Goal: Task Accomplishment & Management: Use online tool/utility

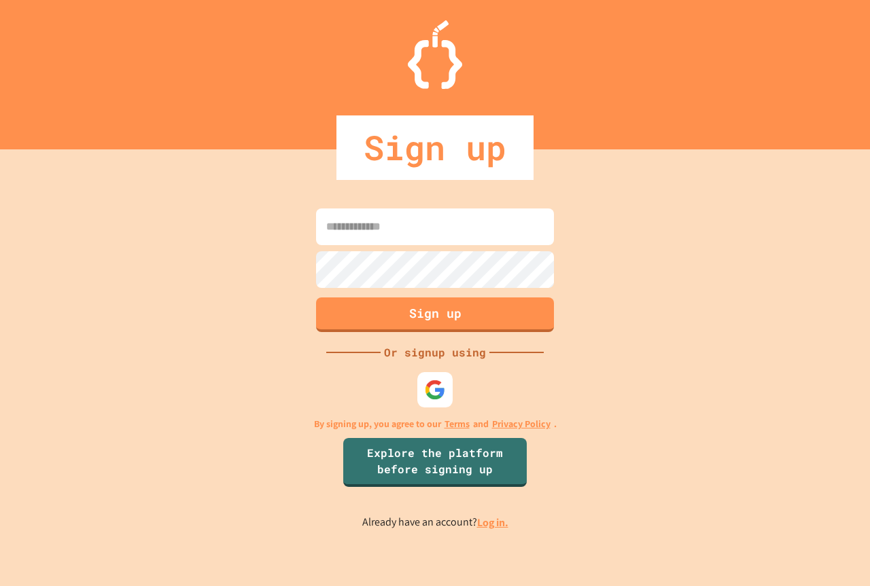
click at [436, 391] on img at bounding box center [434, 389] width 21 height 21
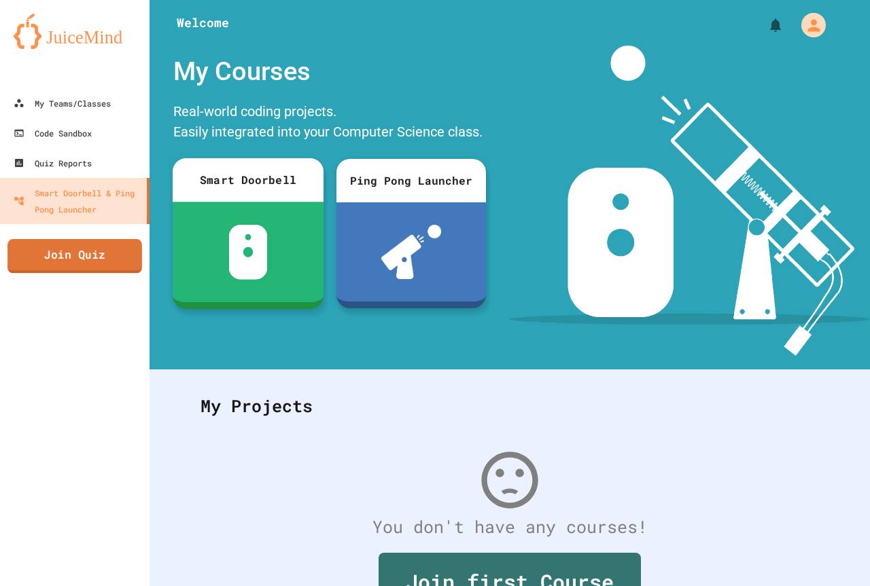
drag, startPoint x: 196, startPoint y: 243, endPoint x: 116, endPoint y: 255, distance: 81.2
click at [105, 252] on link "Join Quiz" at bounding box center [74, 256] width 133 height 34
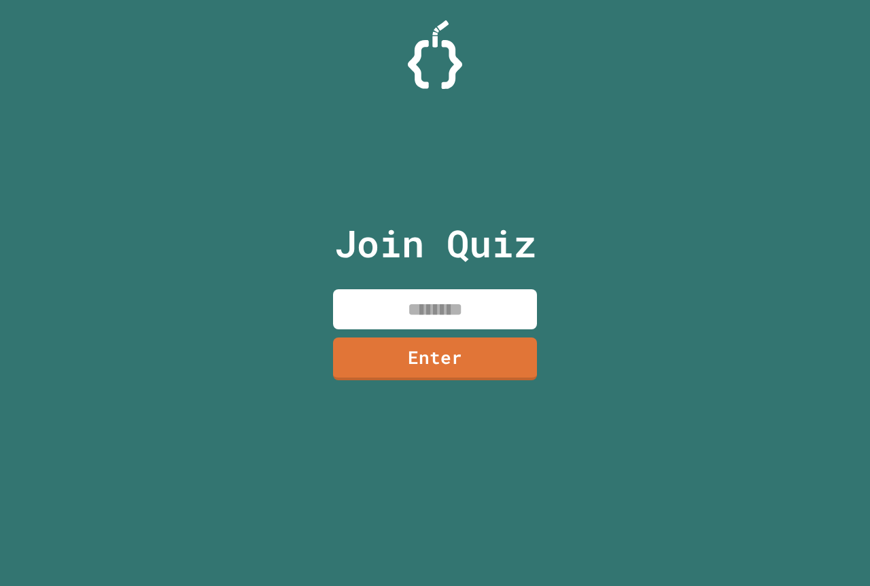
click at [382, 311] on input at bounding box center [435, 309] width 204 height 40
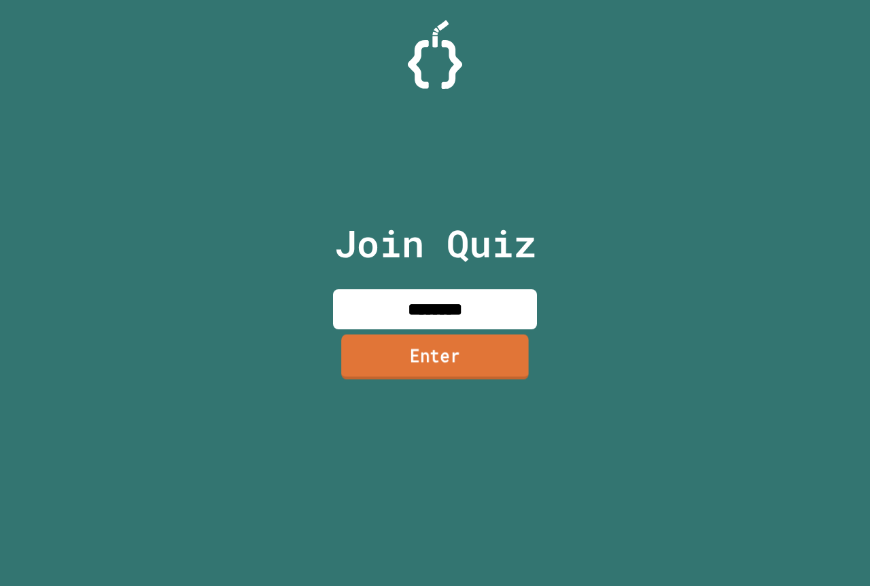
type input "********"
click at [432, 346] on link "Enter" at bounding box center [435, 356] width 188 height 45
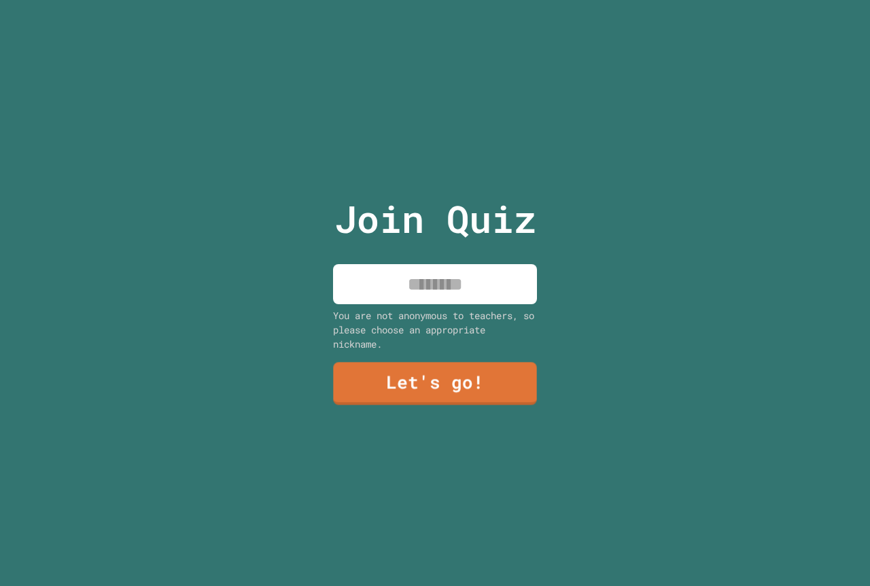
click at [475, 277] on input at bounding box center [435, 284] width 204 height 40
type input "*"
type input "**********"
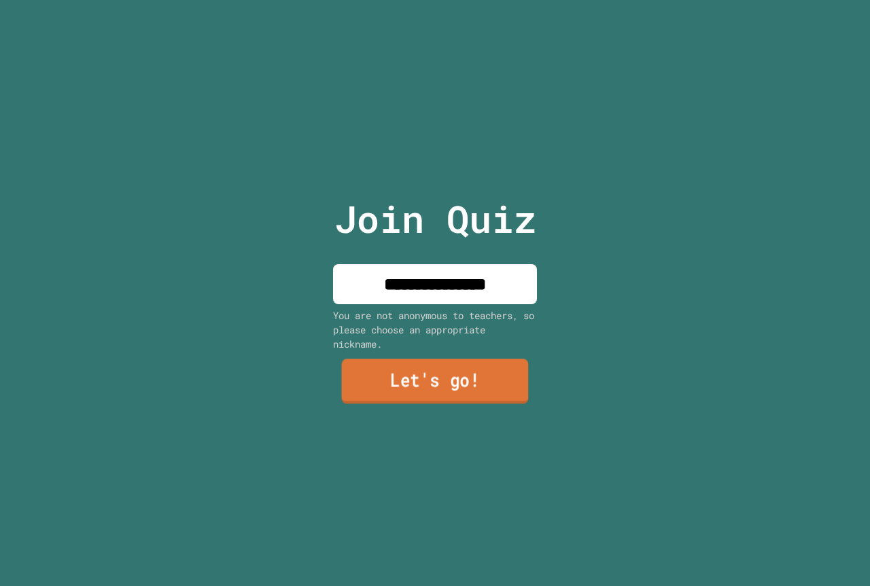
click at [440, 381] on link "Let's go!" at bounding box center [435, 381] width 187 height 45
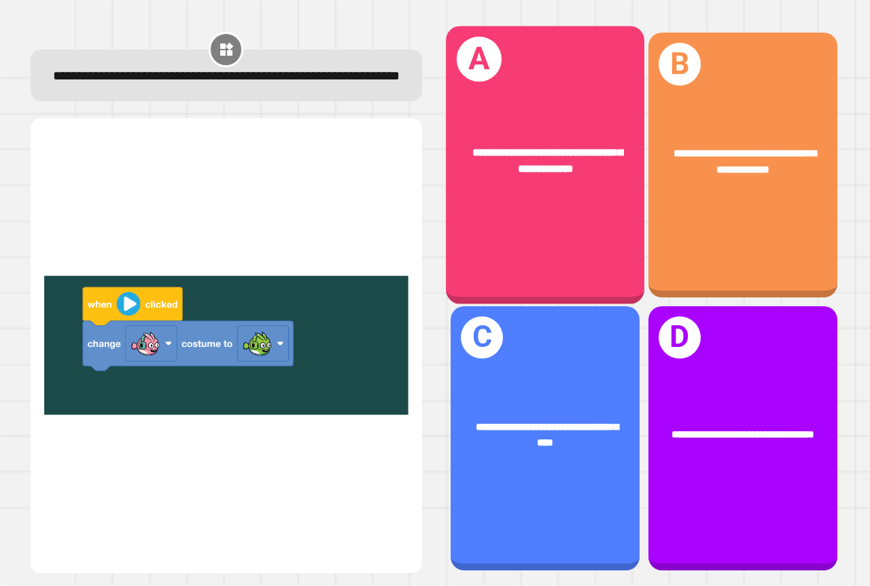
click at [575, 192] on div "**********" at bounding box center [545, 162] width 198 height 76
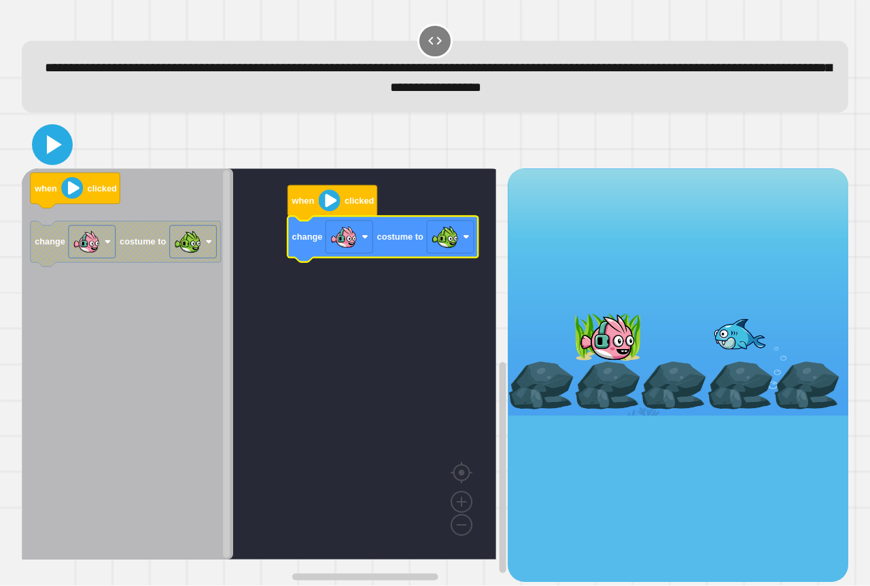
click at [53, 140] on icon at bounding box center [52, 144] width 33 height 33
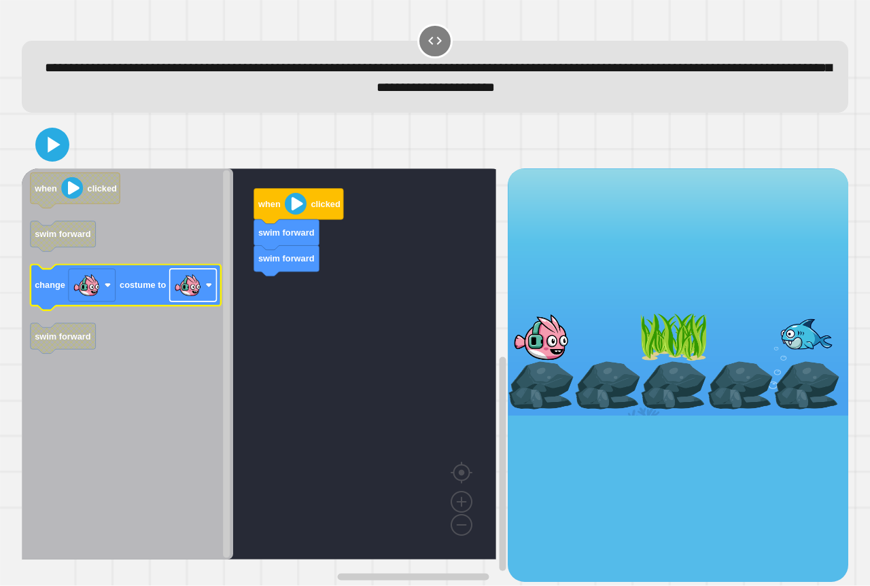
click at [198, 286] on image "Blockly Workspace" at bounding box center [187, 285] width 27 height 27
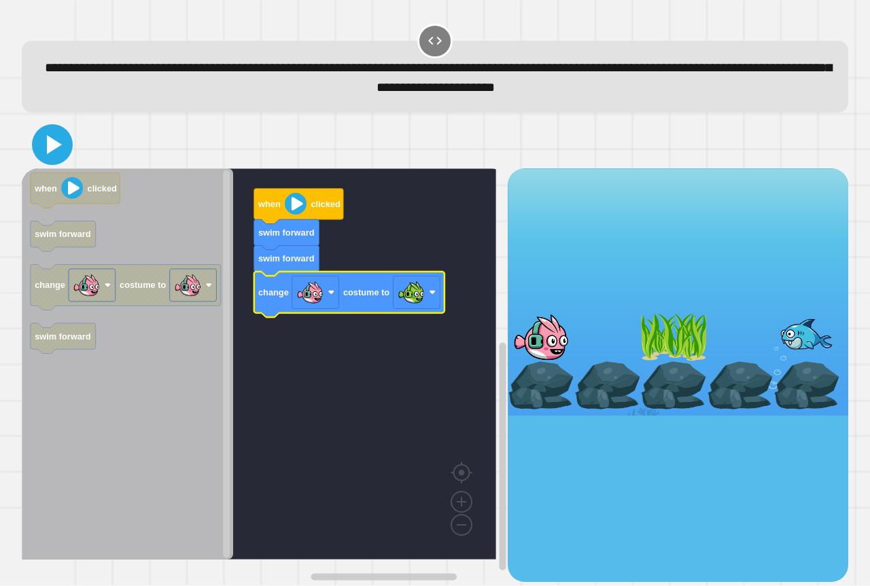
click at [54, 163] on button at bounding box center [52, 144] width 41 height 41
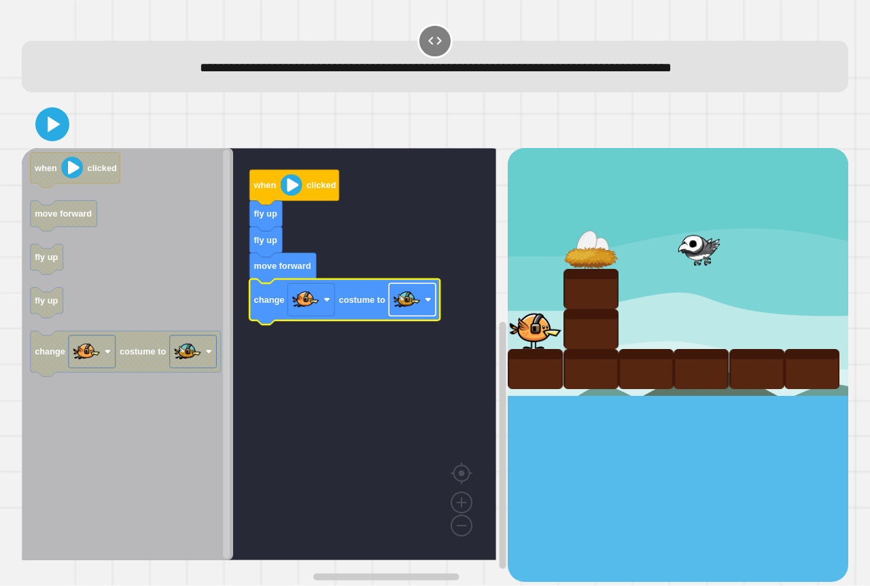
click at [398, 296] on image "Blockly Workspace" at bounding box center [406, 300] width 27 height 27
click at [61, 139] on icon at bounding box center [52, 124] width 33 height 33
click at [407, 289] on image "Blockly Workspace" at bounding box center [406, 300] width 27 height 27
click at [56, 128] on icon at bounding box center [54, 124] width 15 height 19
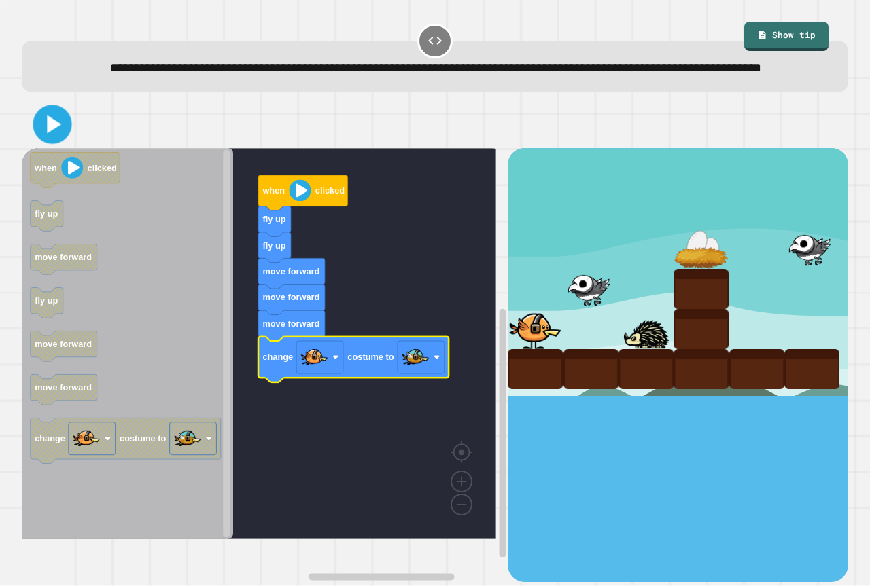
click at [63, 141] on icon at bounding box center [52, 124] width 31 height 31
click at [172, 147] on div at bounding box center [435, 125] width 826 height 48
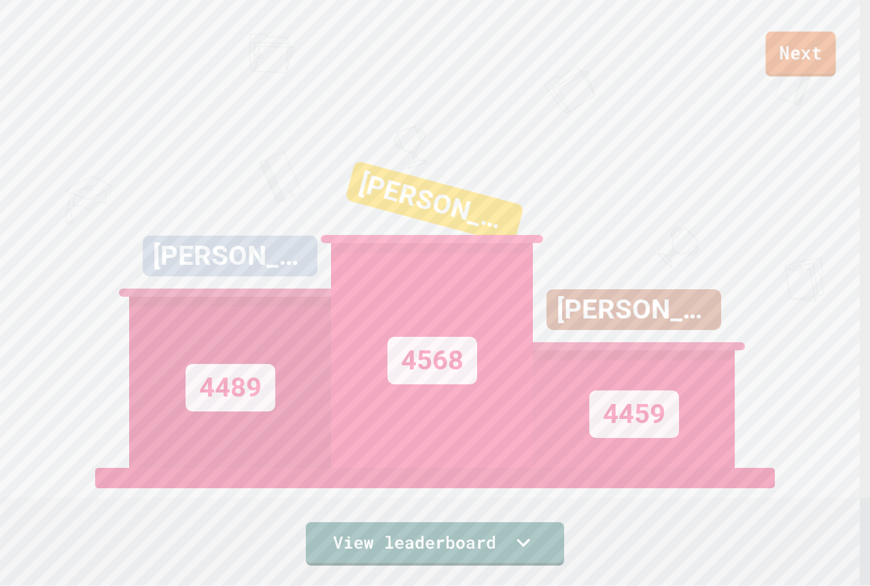
click at [788, 59] on link "Next" at bounding box center [800, 54] width 70 height 45
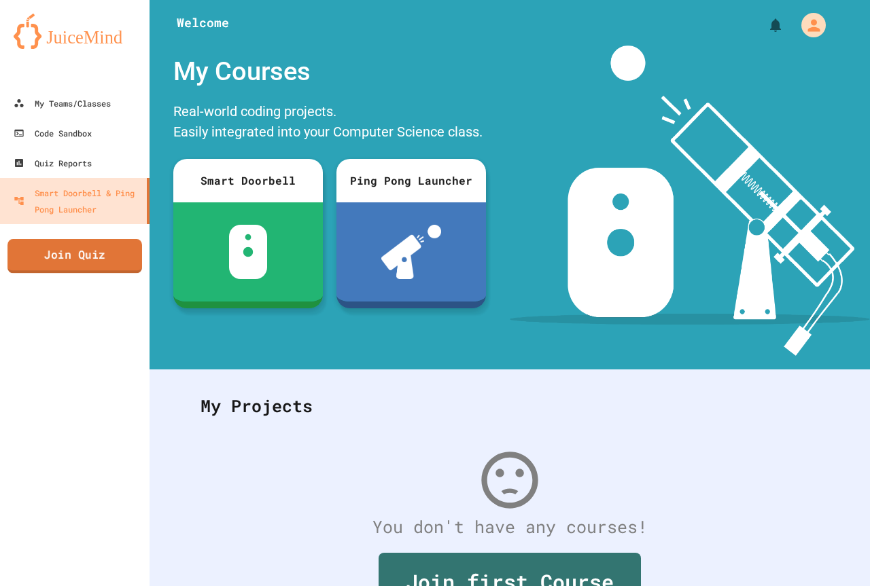
click at [86, 272] on link "Join Quiz" at bounding box center [74, 256] width 135 height 34
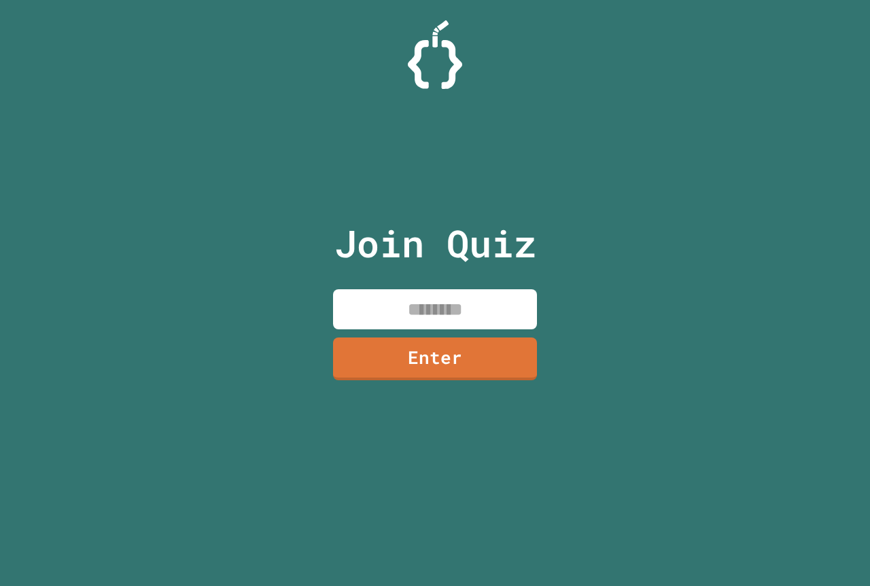
click at [411, 306] on input at bounding box center [435, 309] width 204 height 40
type input "********"
click at [442, 367] on link "Enter" at bounding box center [435, 359] width 204 height 43
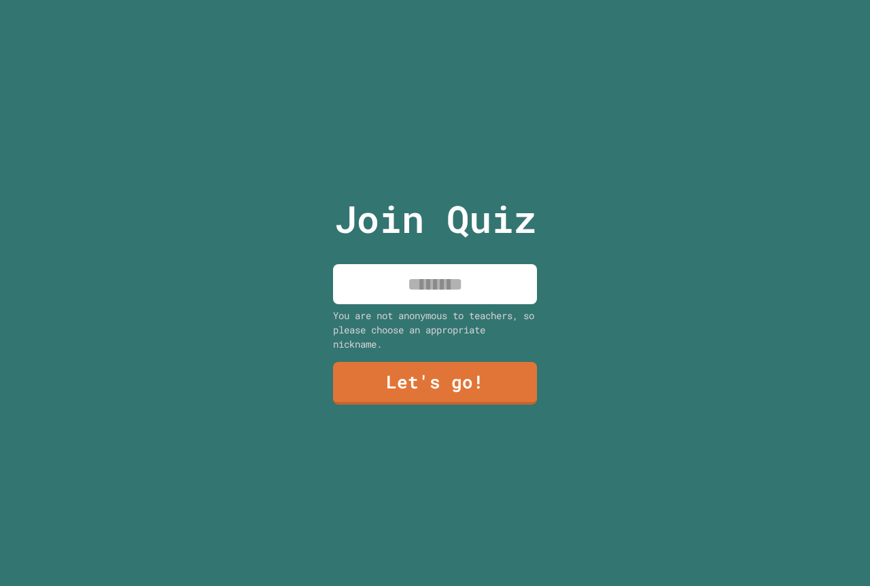
drag, startPoint x: 424, startPoint y: 303, endPoint x: 419, endPoint y: 270, distance: 33.6
click at [422, 279] on div "Join Quiz You are not anonymous to teachers, so please choose an appropriate ni…" at bounding box center [435, 293] width 229 height 586
click at [418, 267] on input at bounding box center [435, 284] width 204 height 40
click at [417, 265] on input at bounding box center [435, 284] width 204 height 40
click at [417, 264] on input at bounding box center [435, 284] width 204 height 40
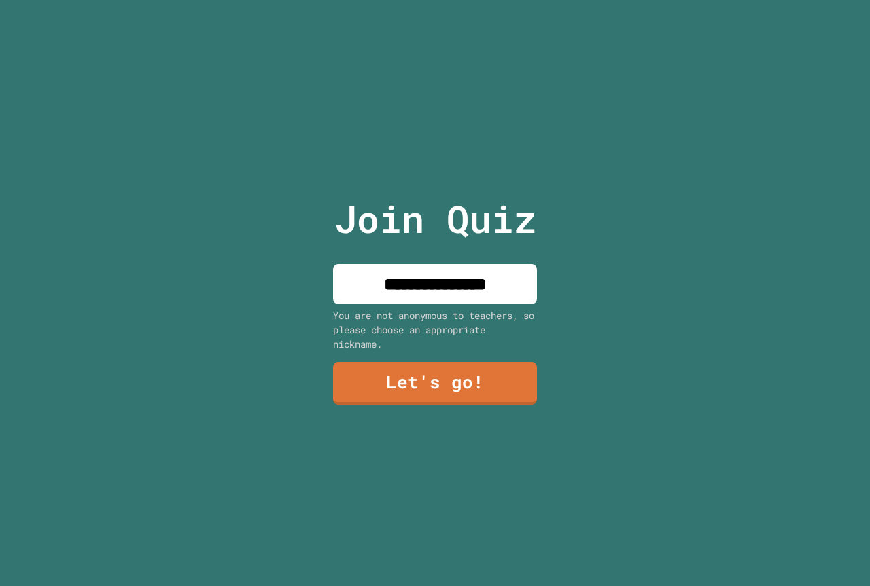
type input "**********"
click at [409, 361] on link "Let's go!" at bounding box center [435, 382] width 204 height 45
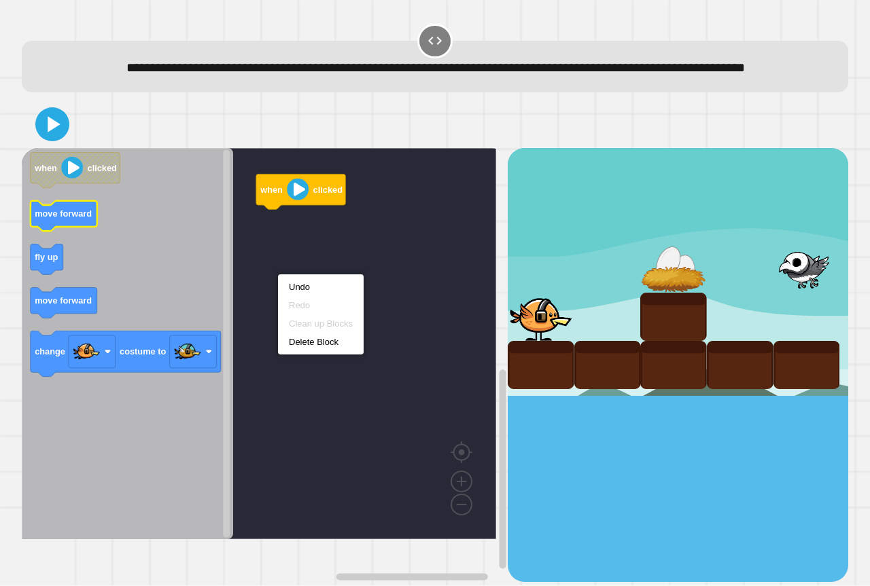
click at [44, 216] on icon "Blockly Workspace" at bounding box center [127, 343] width 211 height 391
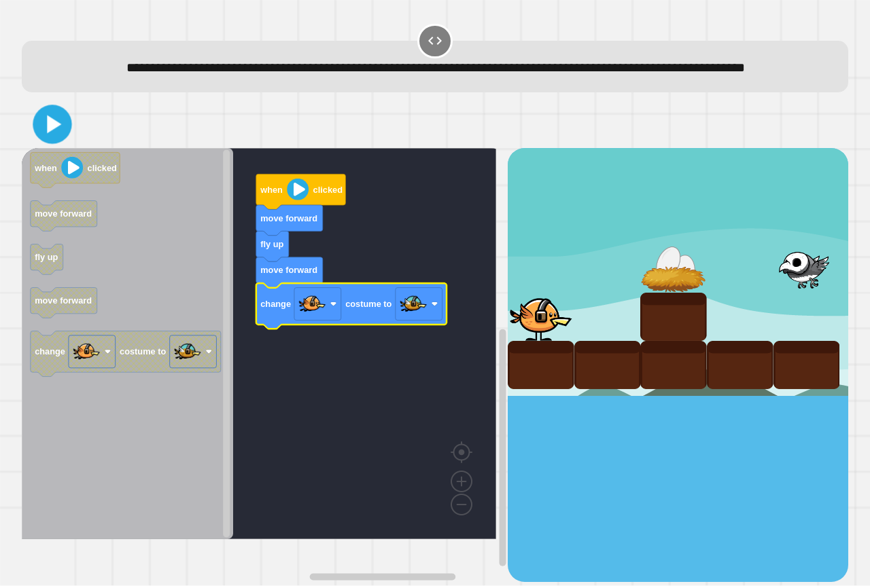
click at [48, 141] on icon at bounding box center [52, 124] width 31 height 31
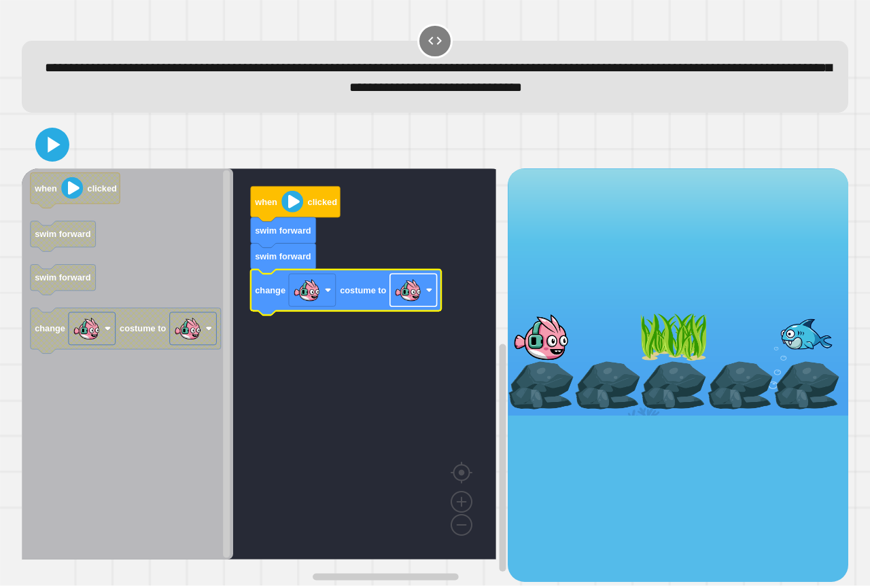
click at [406, 286] on image "Blockly Workspace" at bounding box center [407, 290] width 27 height 27
click at [35, 156] on div at bounding box center [435, 145] width 826 height 48
click at [39, 154] on icon at bounding box center [52, 144] width 27 height 27
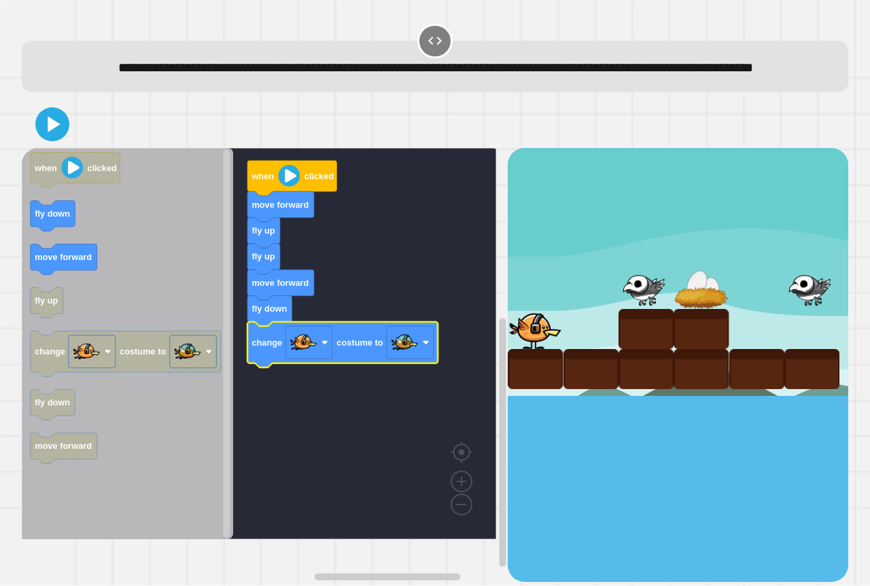
click at [69, 148] on div at bounding box center [435, 125] width 826 height 48
click at [63, 139] on icon at bounding box center [53, 125] width 28 height 28
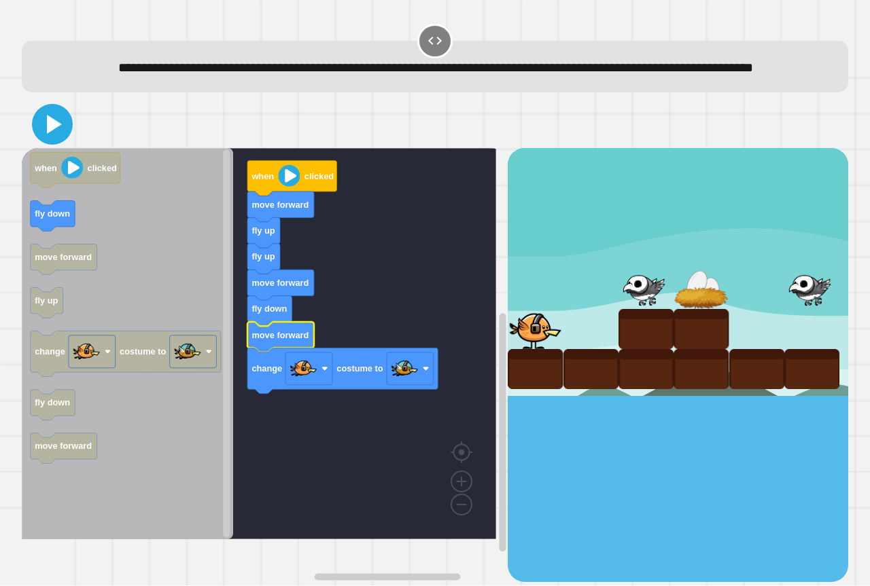
click at [52, 134] on icon at bounding box center [54, 124] width 15 height 19
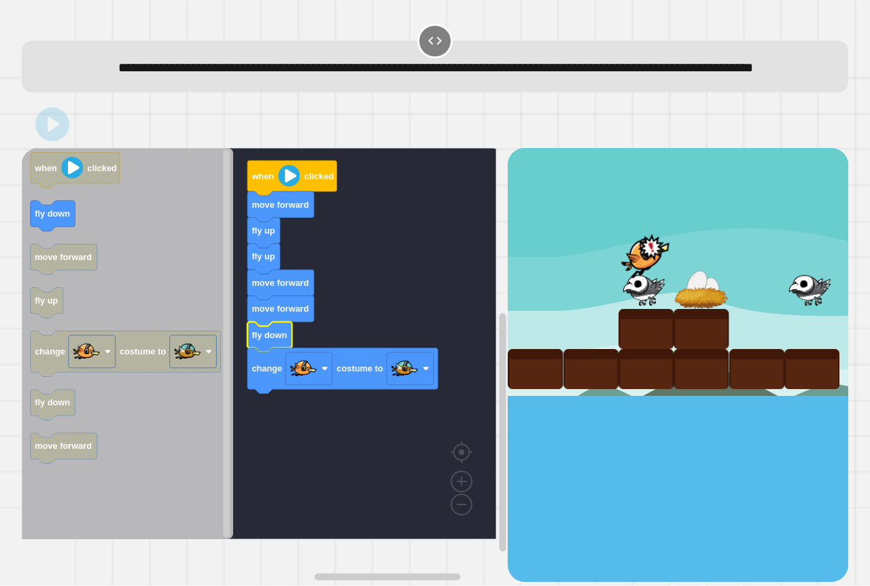
click at [323, 321] on rect "Blockly Workspace" at bounding box center [259, 343] width 474 height 391
click at [24, 148] on div at bounding box center [435, 125] width 826 height 48
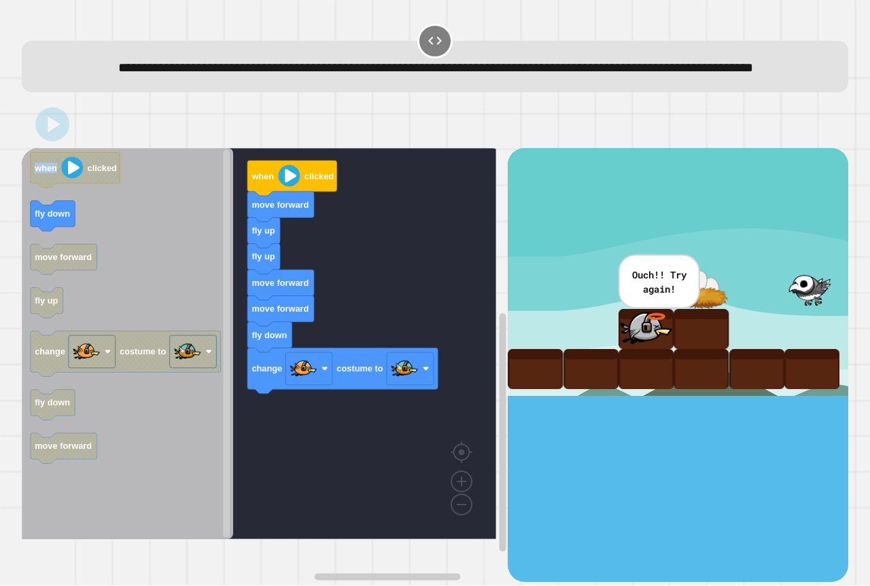
click at [24, 148] on div at bounding box center [435, 125] width 826 height 48
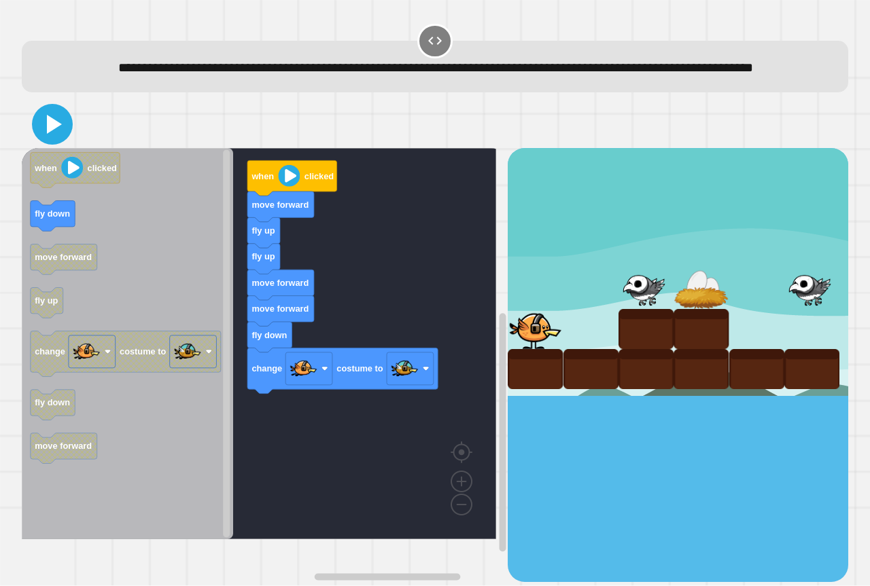
click at [41, 141] on icon at bounding box center [52, 124] width 33 height 33
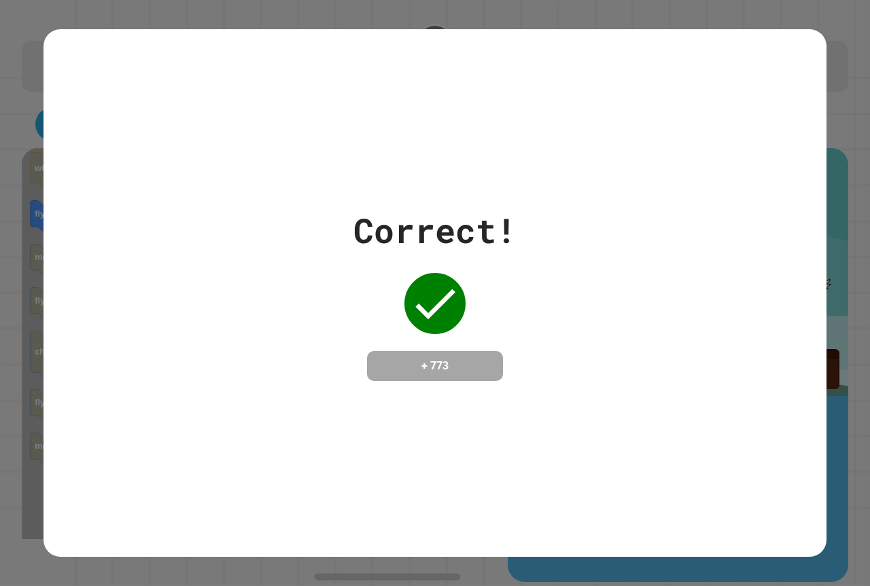
drag, startPoint x: 421, startPoint y: 184, endPoint x: 438, endPoint y: 203, distance: 25.5
click at [438, 203] on div "Correct! + 773" at bounding box center [434, 293] width 783 height 528
drag, startPoint x: 458, startPoint y: 107, endPoint x: 461, endPoint y: 99, distance: 8.6
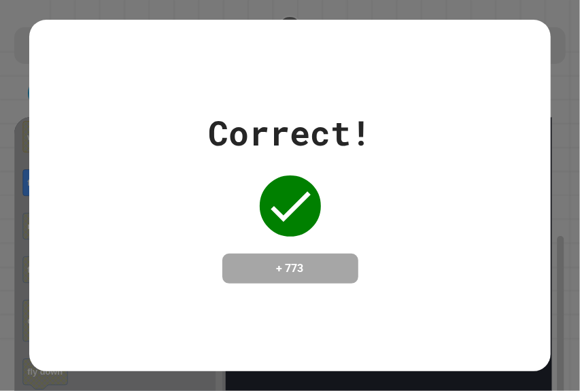
click at [472, 133] on div "Correct! + 773" at bounding box center [290, 195] width 522 height 176
click at [408, 114] on div "Correct! + 773" at bounding box center [290, 195] width 522 height 176
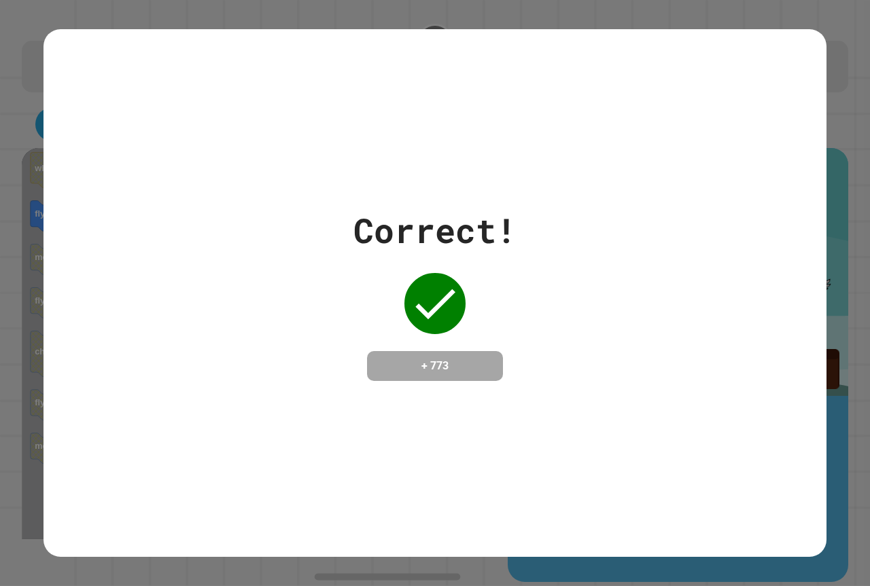
click at [692, 108] on div "Correct! + 773" at bounding box center [434, 293] width 783 height 528
drag, startPoint x: 563, startPoint y: 22, endPoint x: 559, endPoint y: 35, distance: 12.7
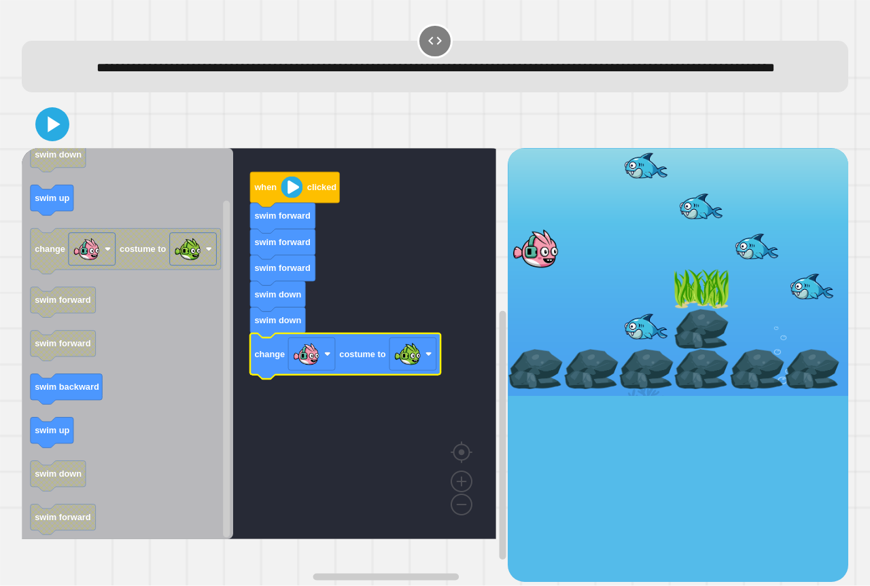
click at [70, 148] on div at bounding box center [435, 125] width 826 height 48
click at [67, 144] on button at bounding box center [52, 124] width 39 height 39
click at [131, 148] on div at bounding box center [435, 125] width 826 height 48
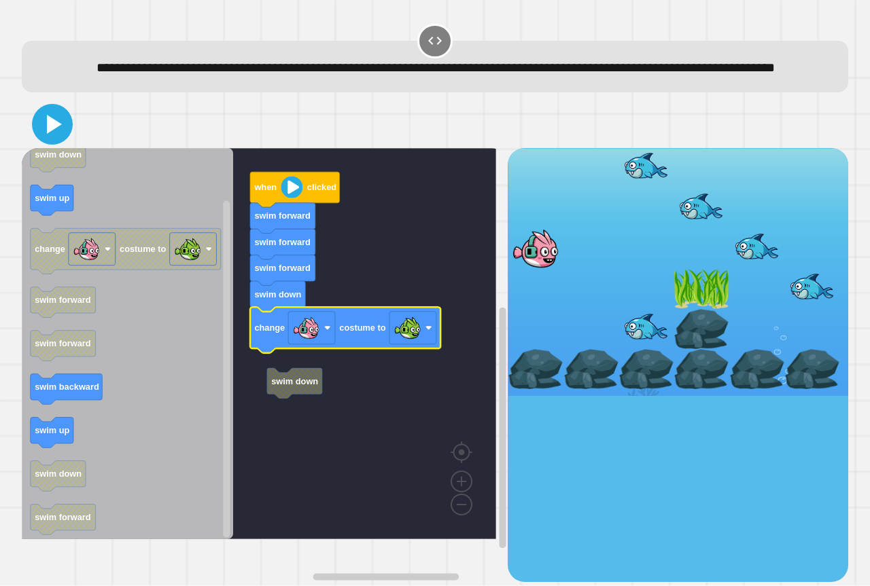
click at [51, 134] on icon at bounding box center [54, 124] width 15 height 19
click at [378, 311] on rect "Blockly Workspace" at bounding box center [259, 343] width 474 height 391
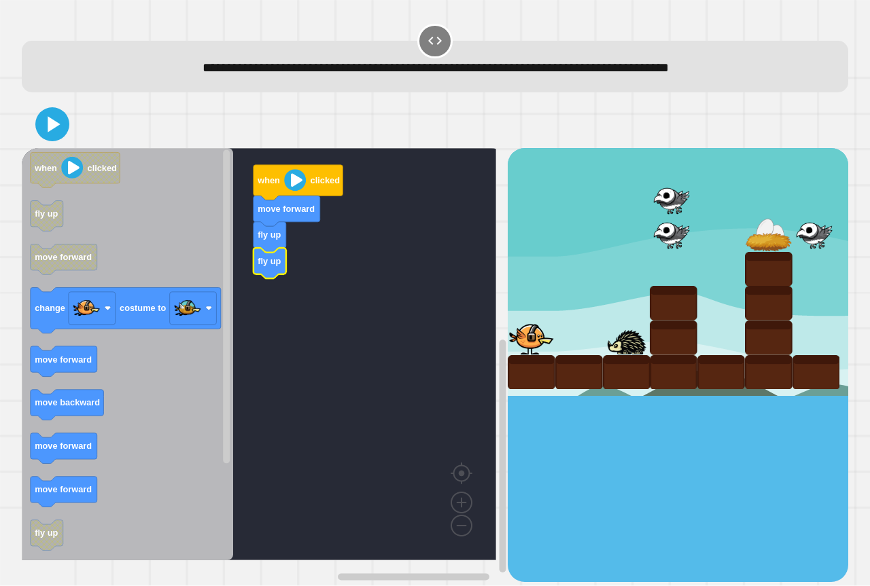
click at [55, 389] on icon "Blockly Workspace" at bounding box center [127, 354] width 211 height 412
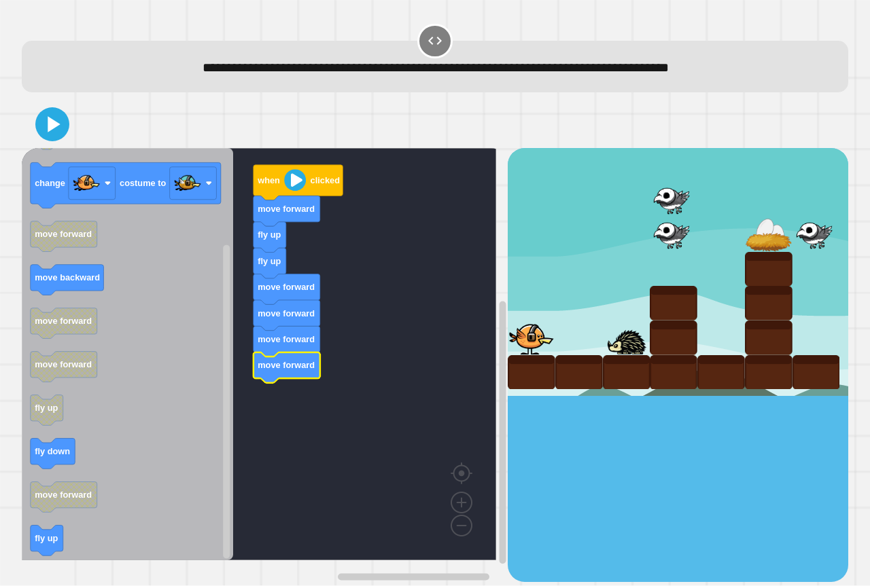
click at [29, 540] on icon "Blockly Workspace" at bounding box center [127, 354] width 211 height 412
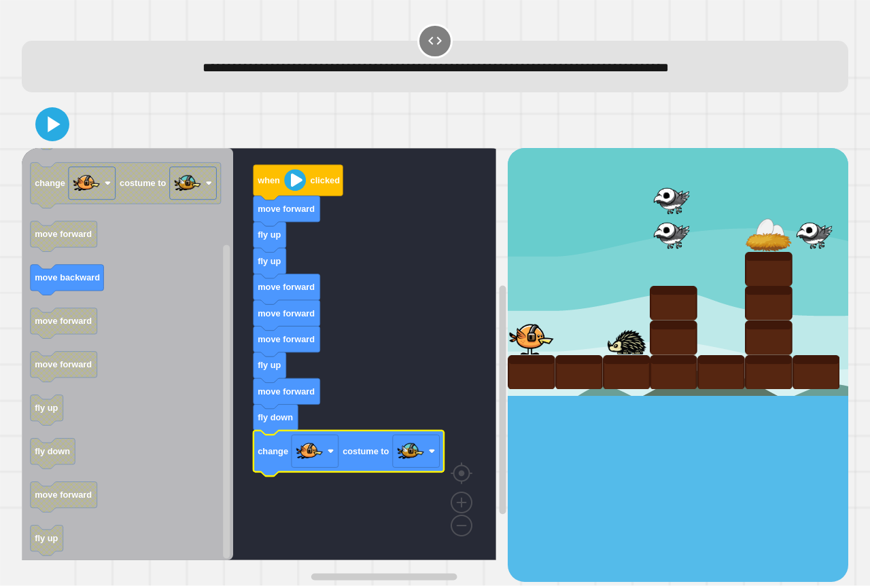
click at [63, 137] on icon at bounding box center [52, 124] width 27 height 27
click at [95, 237] on icon "when clicked fly up move forward change costume to move forward move backward m…" at bounding box center [127, 354] width 211 height 412
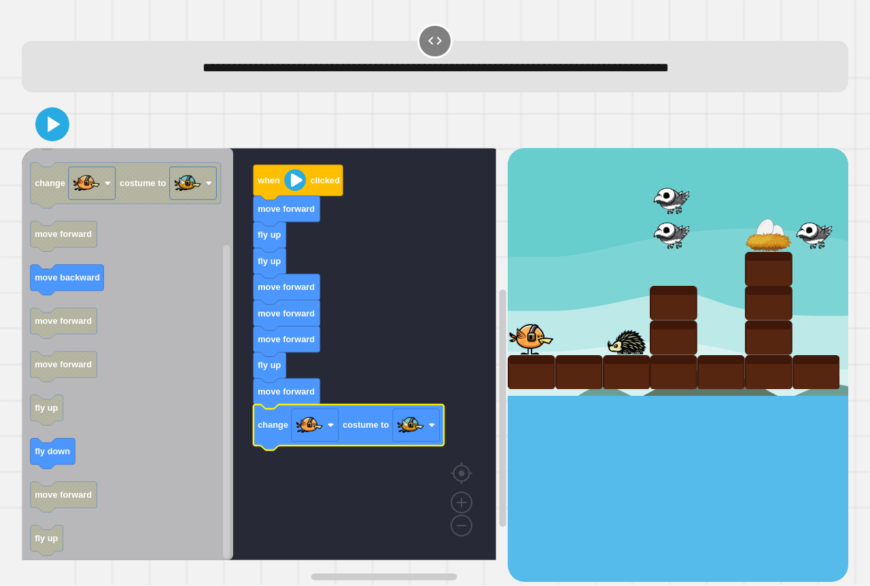
click at [52, 108] on button at bounding box center [52, 124] width 34 height 34
click at [370, 195] on rect "Blockly Workspace" at bounding box center [259, 354] width 474 height 412
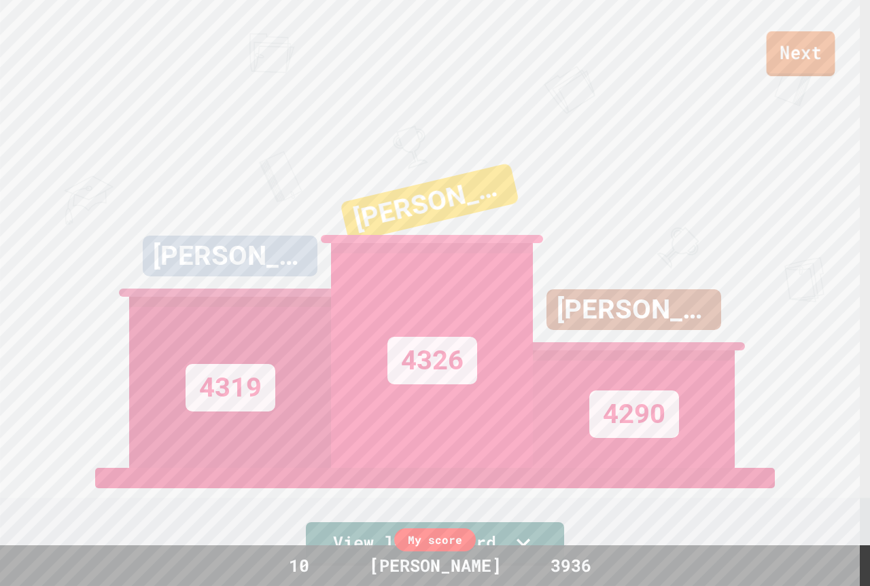
click at [789, 75] on link "Next" at bounding box center [800, 53] width 69 height 45
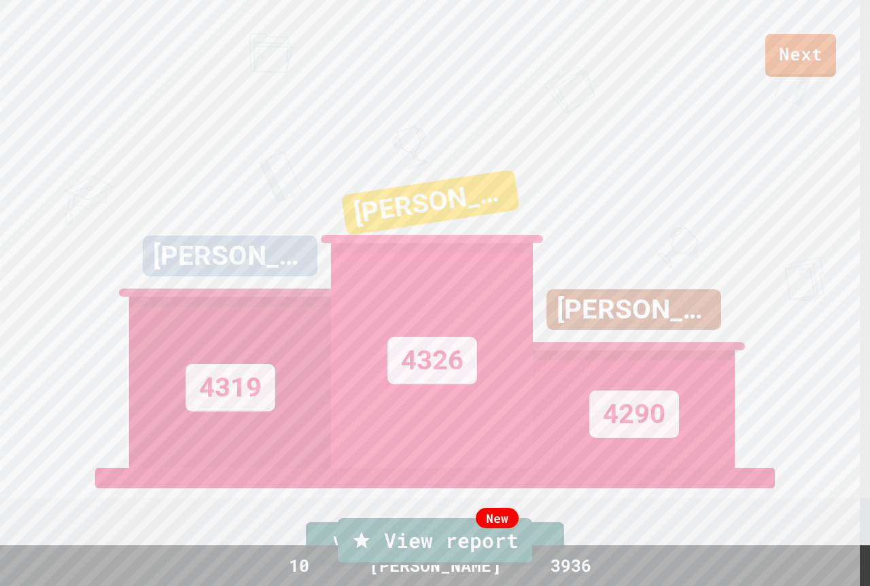
drag, startPoint x: 438, startPoint y: 385, endPoint x: 425, endPoint y: 298, distance: 87.3
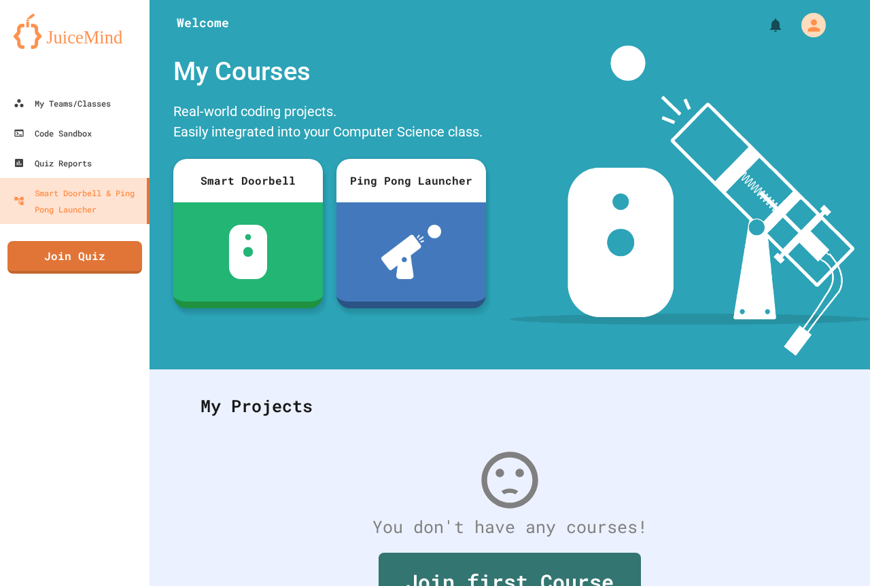
drag, startPoint x: 186, startPoint y: 294, endPoint x: 157, endPoint y: 242, distance: 59.9
click at [111, 260] on link "Join Quiz" at bounding box center [75, 256] width 132 height 34
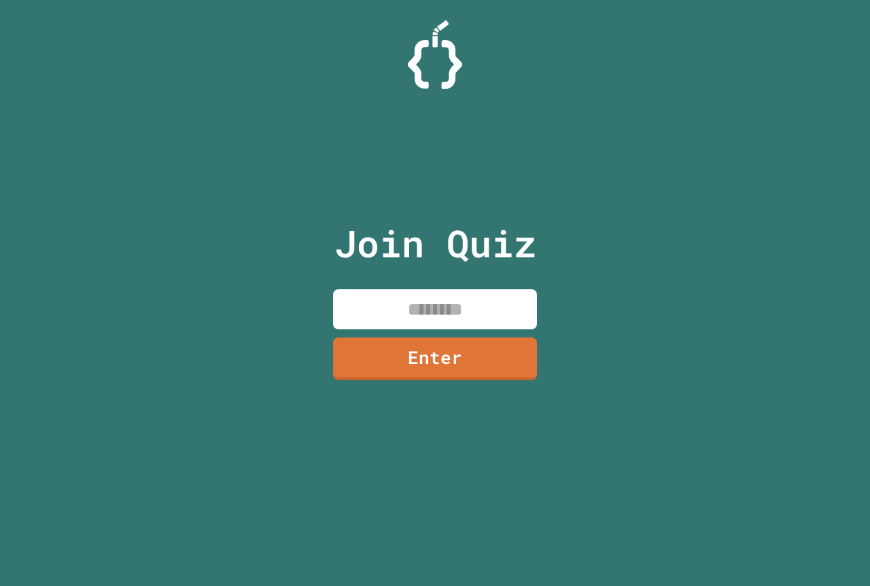
click at [493, 319] on input at bounding box center [435, 309] width 204 height 40
type input "********"
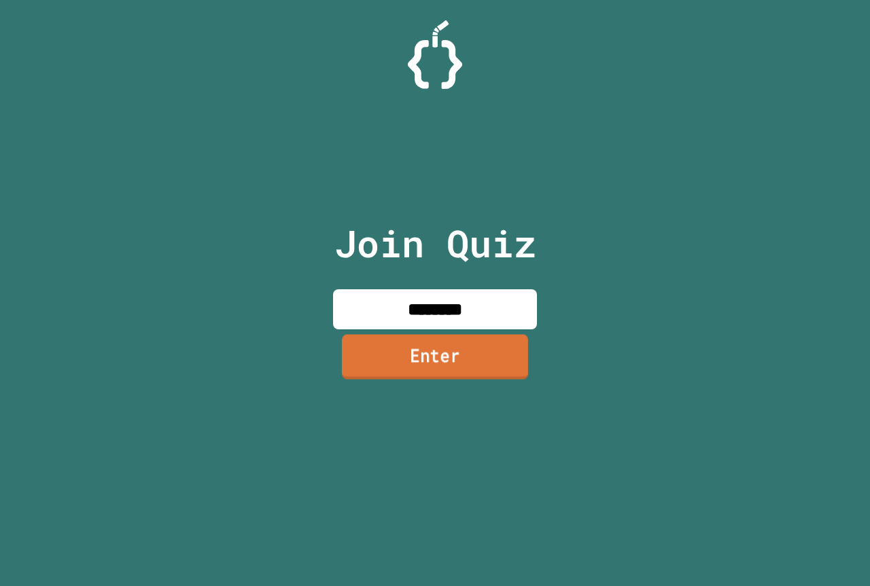
click at [498, 374] on link "Enter" at bounding box center [435, 356] width 186 height 45
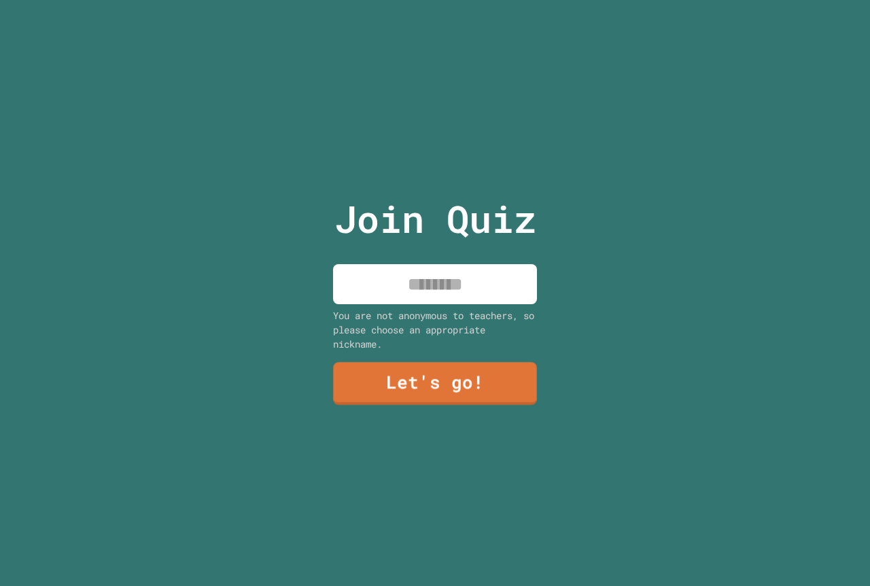
click at [474, 287] on input at bounding box center [435, 284] width 204 height 40
type input "**********"
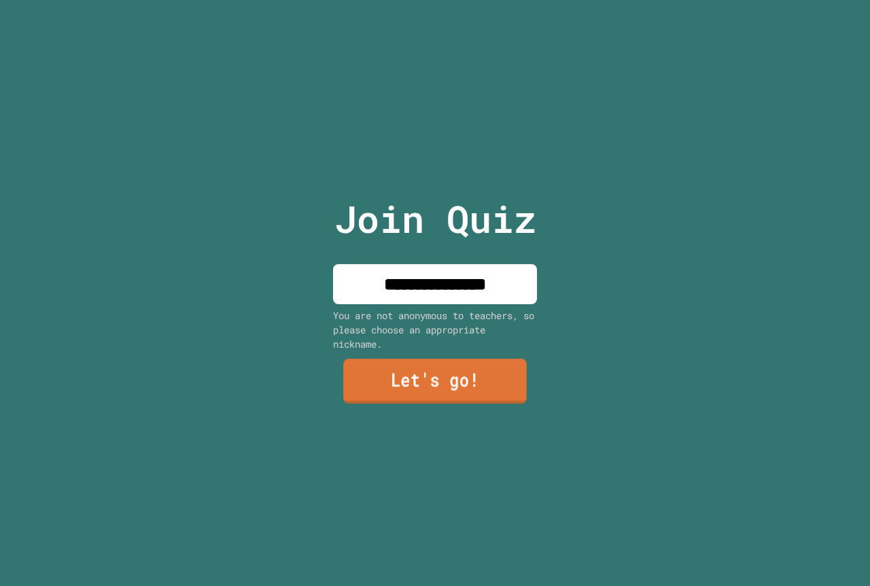
click at [436, 373] on link "Let's go!" at bounding box center [434, 381] width 183 height 45
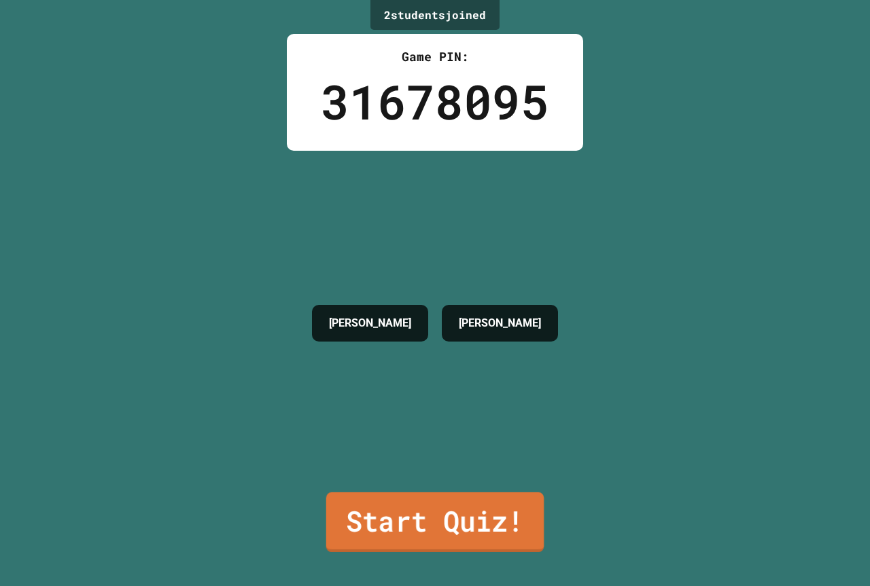
click at [492, 506] on link "Start Quiz!" at bounding box center [434, 523] width 217 height 60
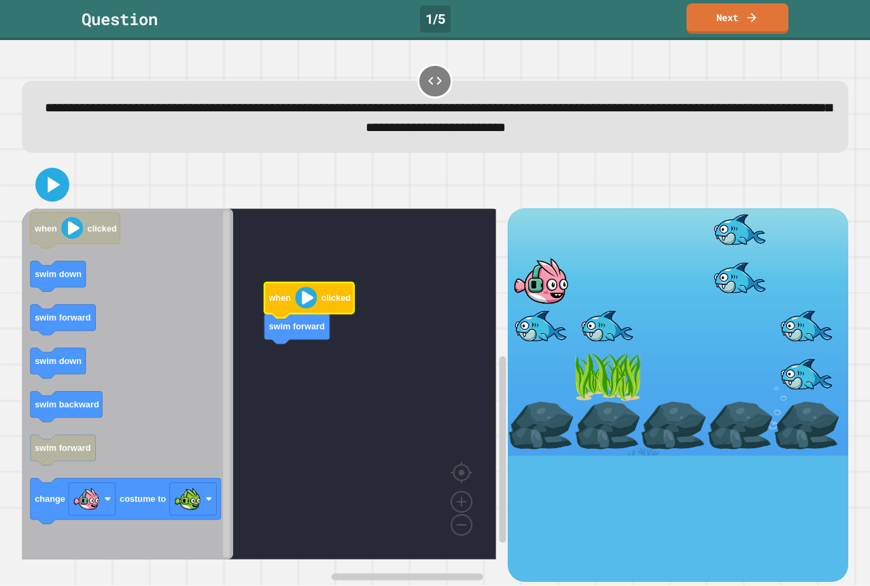
click at [283, 300] on text "when" at bounding box center [279, 299] width 23 height 10
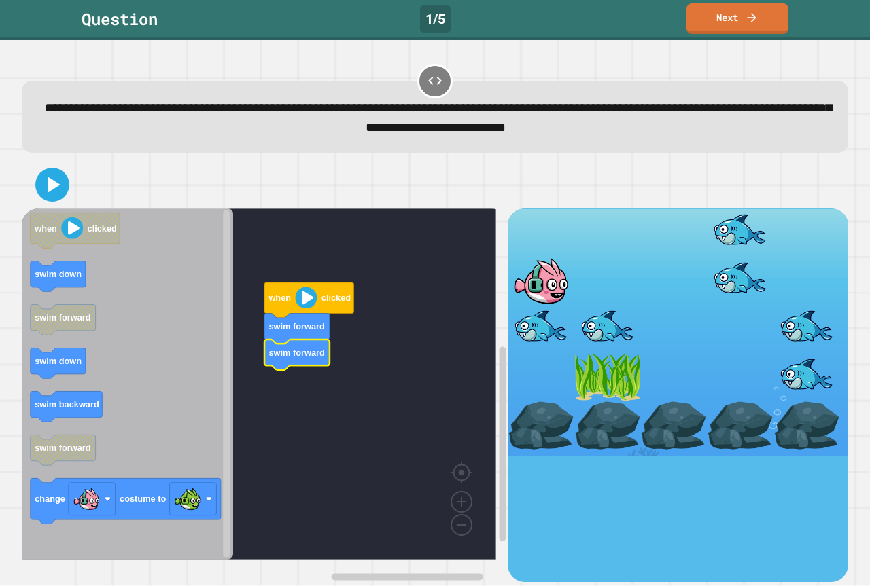
click at [65, 292] on icon "when clicked swim down swim forward swim down swim backward swim forward change…" at bounding box center [127, 384] width 211 height 351
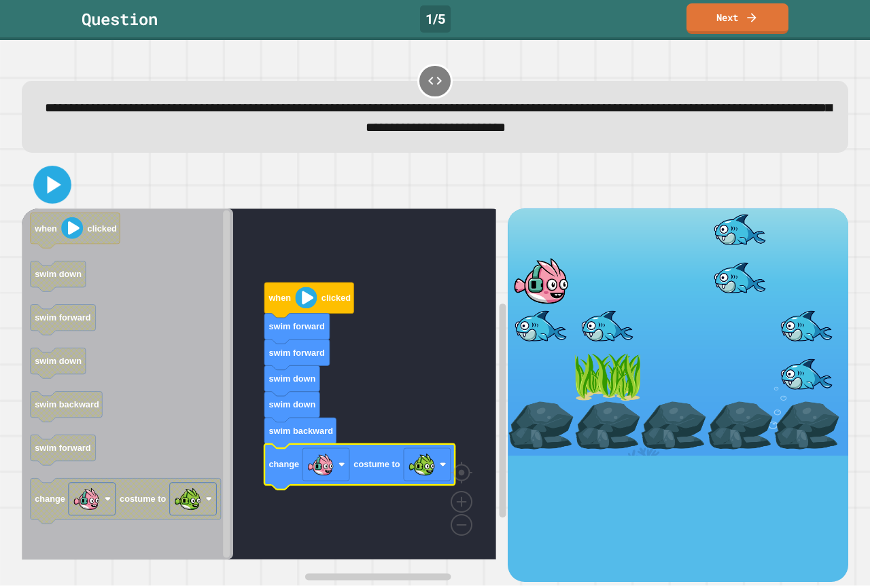
click at [60, 179] on icon at bounding box center [52, 185] width 31 height 31
click at [356, 325] on rect "Blockly Workspace" at bounding box center [259, 384] width 474 height 351
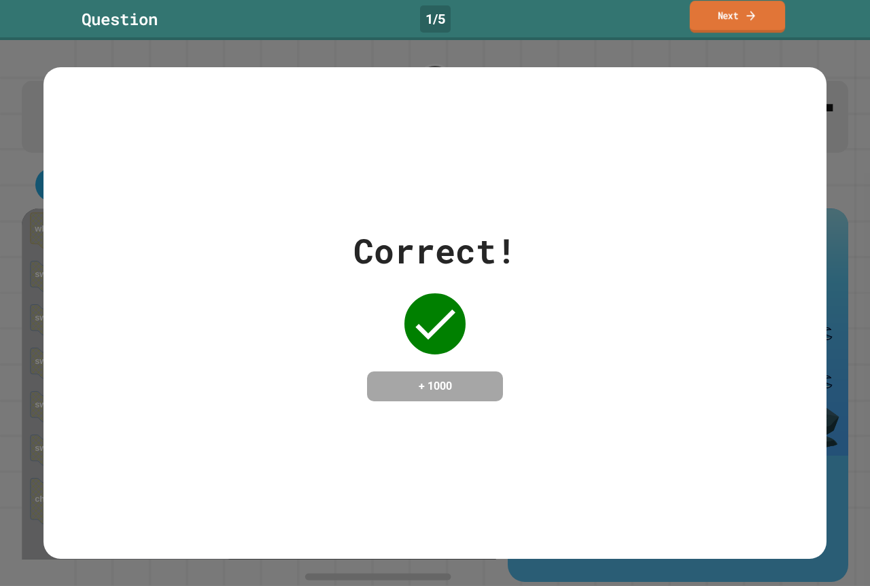
click at [776, 11] on link "Next" at bounding box center [738, 17] width 96 height 32
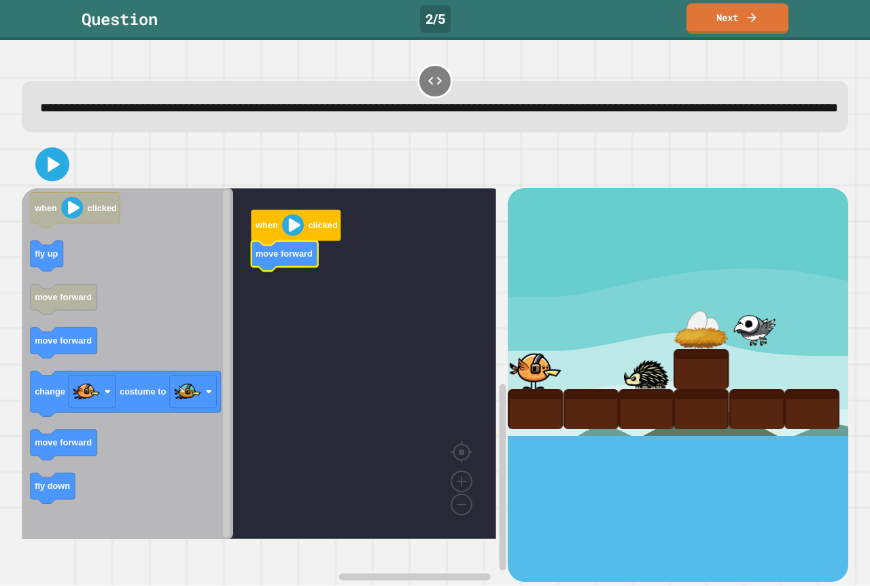
click at [219, 296] on icon "Blockly Workspace" at bounding box center [127, 363] width 211 height 351
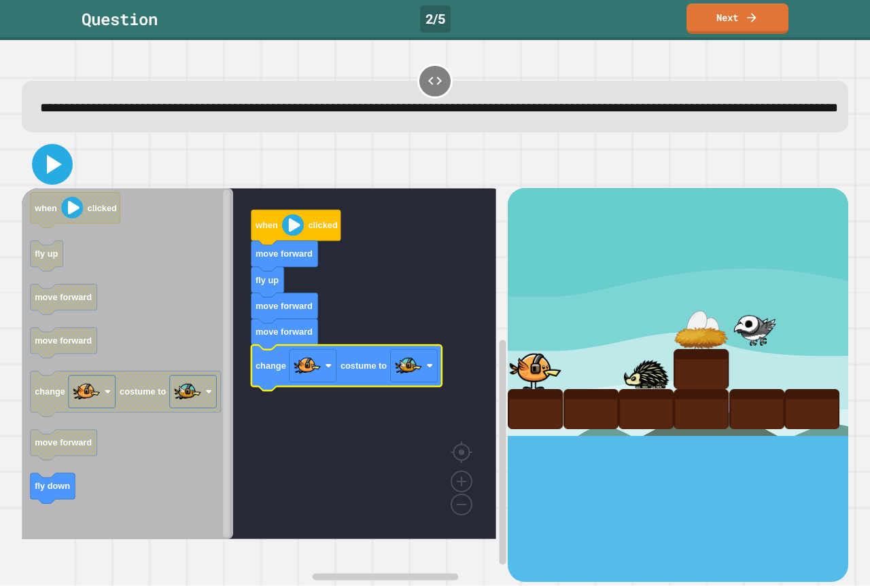
click at [56, 181] on icon at bounding box center [52, 164] width 33 height 33
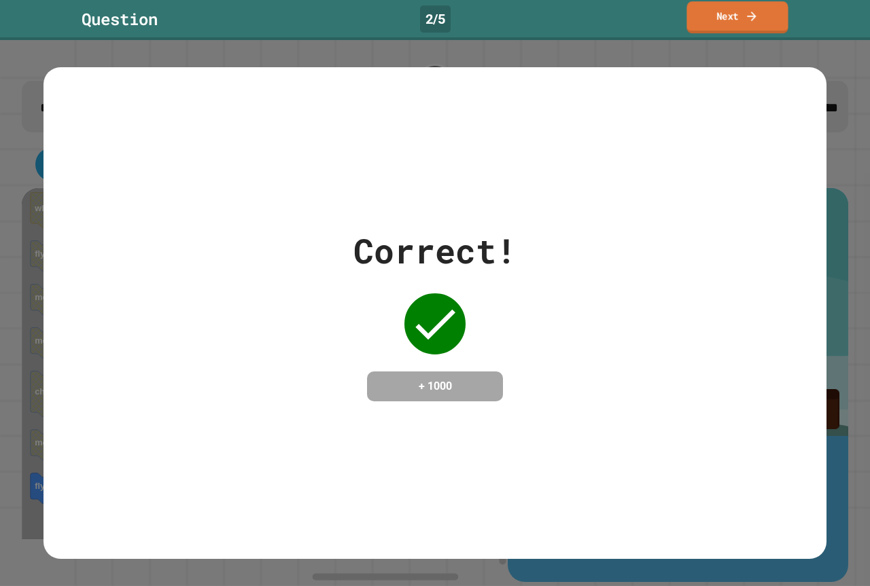
click at [701, 32] on div "Question 2 / 5 Next" at bounding box center [435, 18] width 870 height 31
click at [701, 35] on div "Question 2 / 5 Next" at bounding box center [435, 20] width 870 height 40
click at [705, 31] on link "Next" at bounding box center [737, 17] width 92 height 32
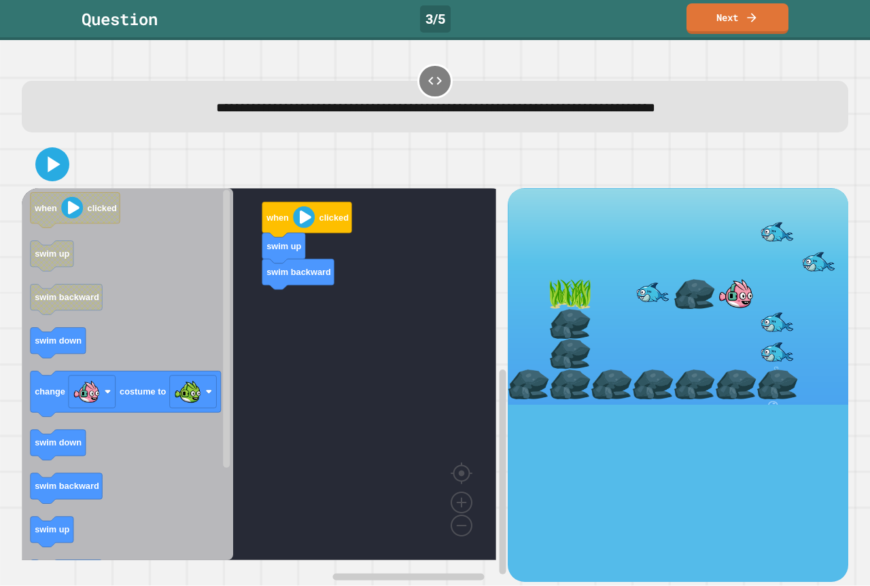
click at [252, 340] on rect "Blockly Workspace" at bounding box center [259, 374] width 474 height 372
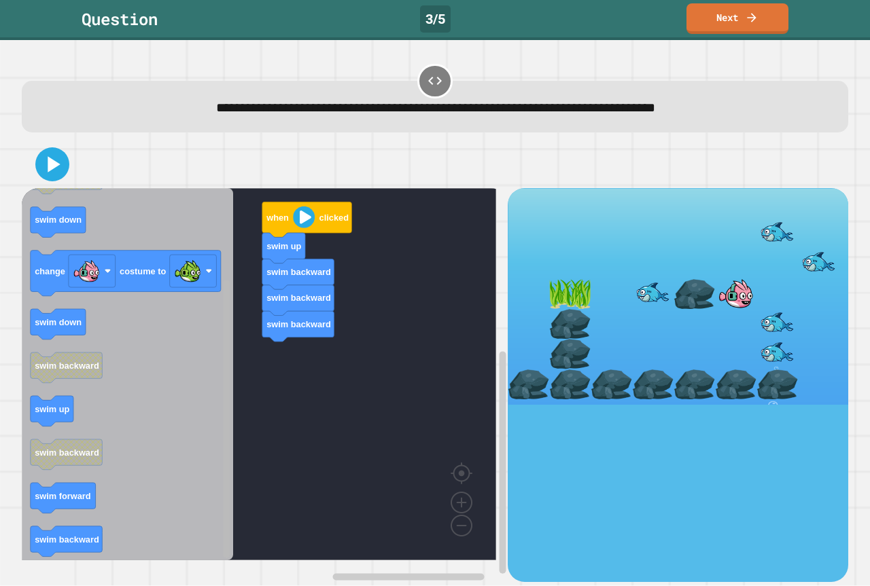
click at [223, 415] on g "Blockly Workspace" at bounding box center [227, 374] width 10 height 369
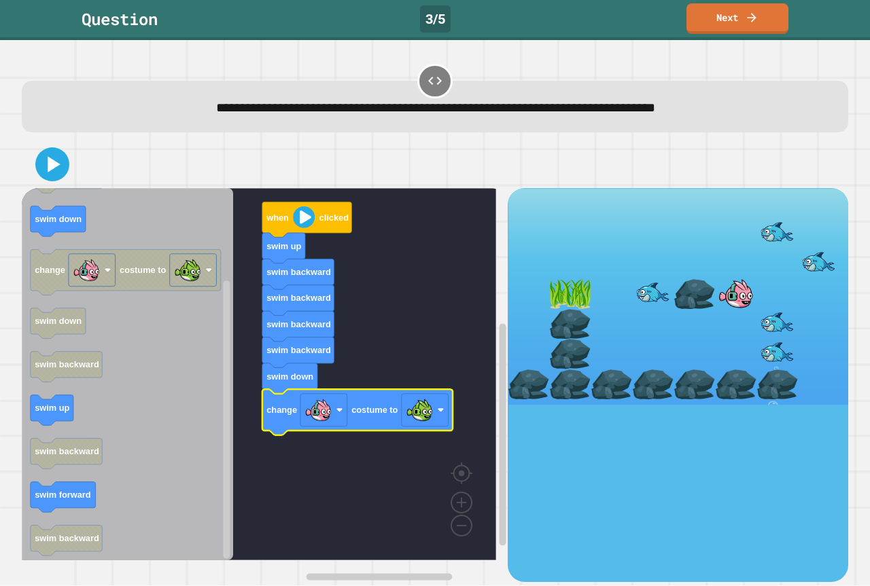
click at [53, 181] on div at bounding box center [435, 165] width 826 height 48
click at [52, 178] on icon at bounding box center [52, 164] width 33 height 33
click at [419, 266] on rect "Blockly Workspace" at bounding box center [259, 374] width 474 height 372
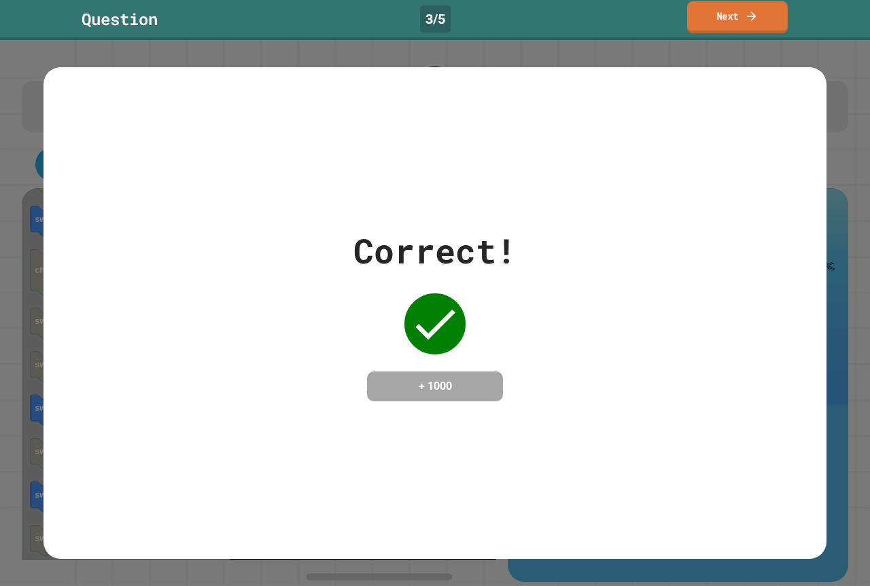
click at [739, 13] on link "Next" at bounding box center [737, 17] width 101 height 32
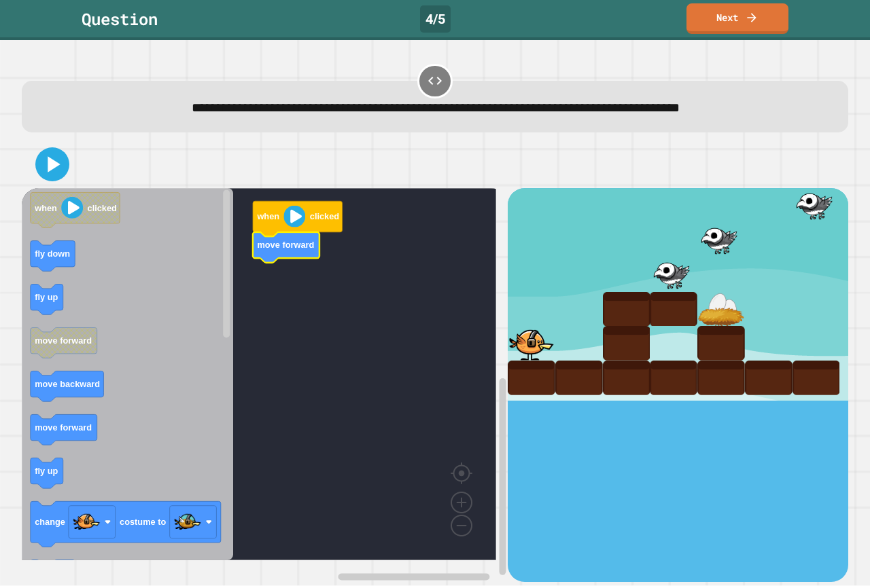
click at [61, 306] on icon "Blockly Workspace" at bounding box center [127, 374] width 211 height 372
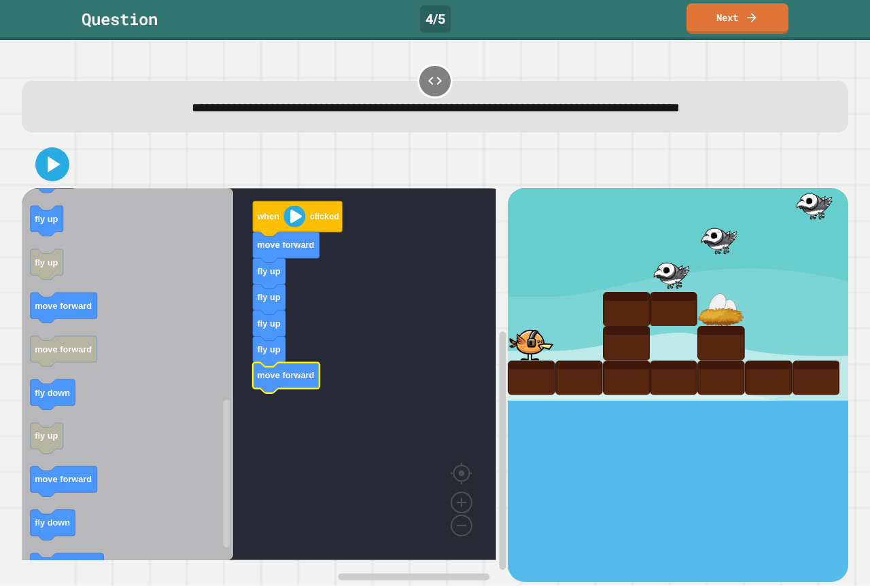
click at [71, 326] on icon "Blockly Workspace" at bounding box center [127, 374] width 211 height 372
click at [84, 323] on icon "Blockly Workspace" at bounding box center [127, 374] width 211 height 372
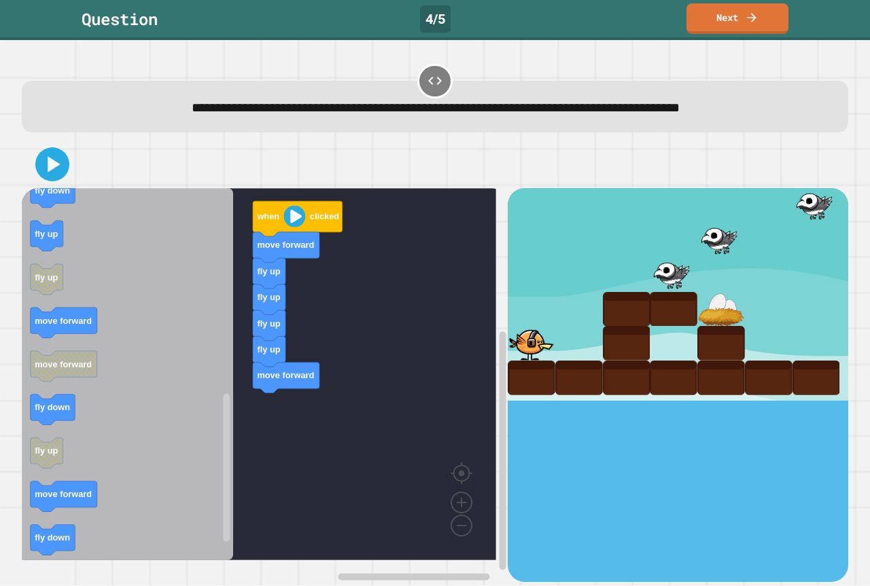
click at [141, 334] on icon "Blockly Workspace" at bounding box center [127, 374] width 211 height 372
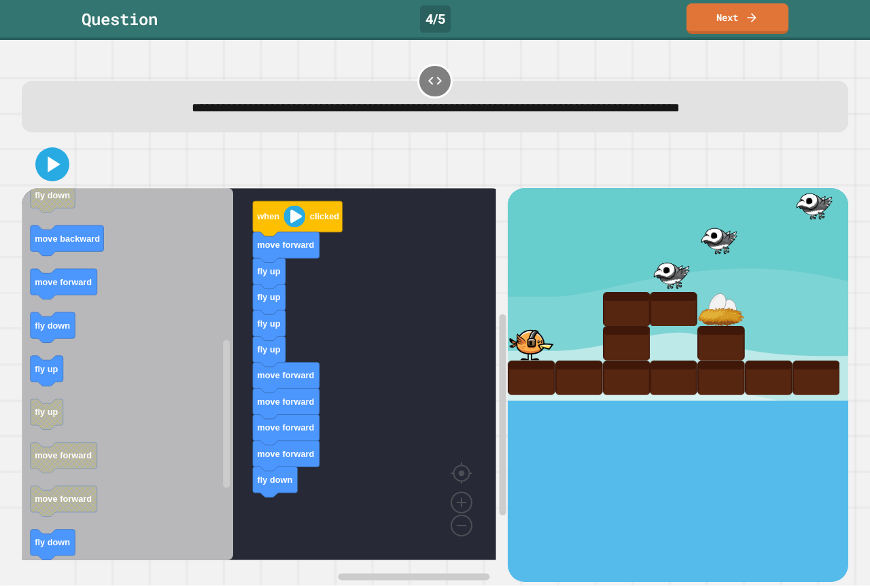
click at [130, 298] on icon "when clicked fly down fly up move forward move backward move forward fly up cha…" at bounding box center [127, 374] width 211 height 372
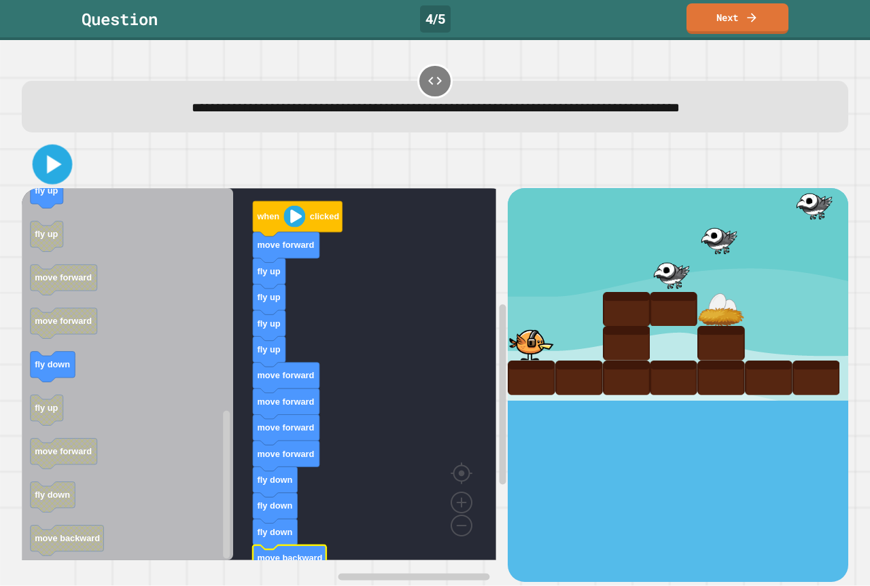
click at [56, 149] on button at bounding box center [53, 165] width 40 height 40
click at [351, 268] on rect "Blockly Workspace" at bounding box center [259, 374] width 474 height 372
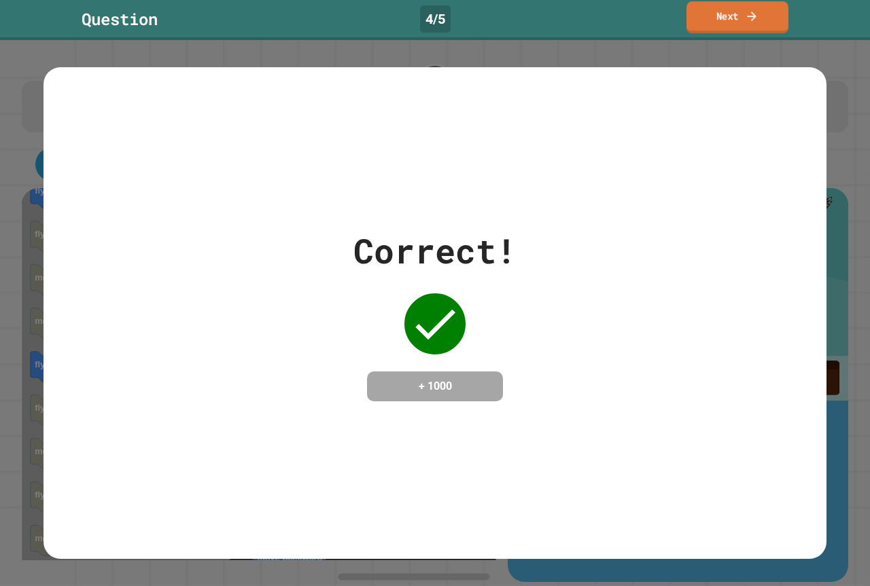
click at [752, 24] on link "Next" at bounding box center [737, 17] width 102 height 32
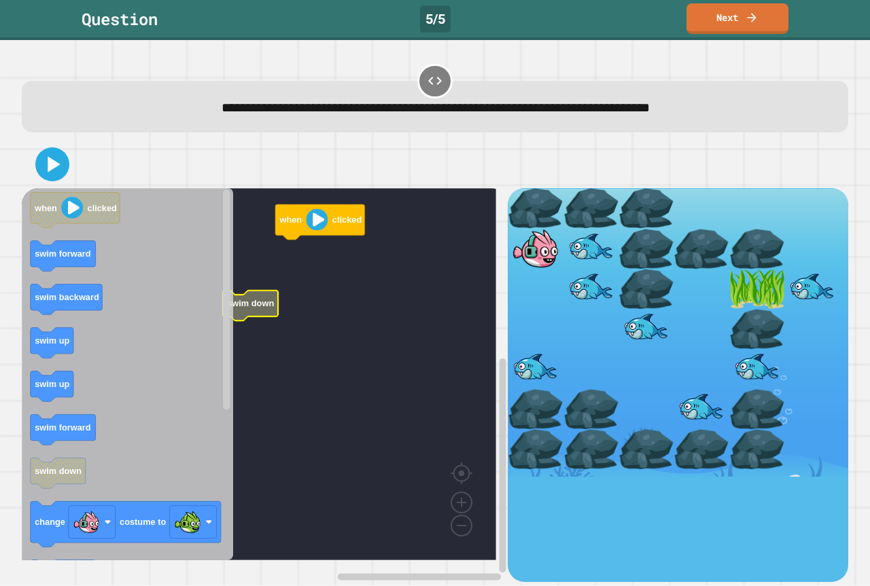
click at [266, 279] on rect "Blockly Workspace" at bounding box center [259, 374] width 474 height 372
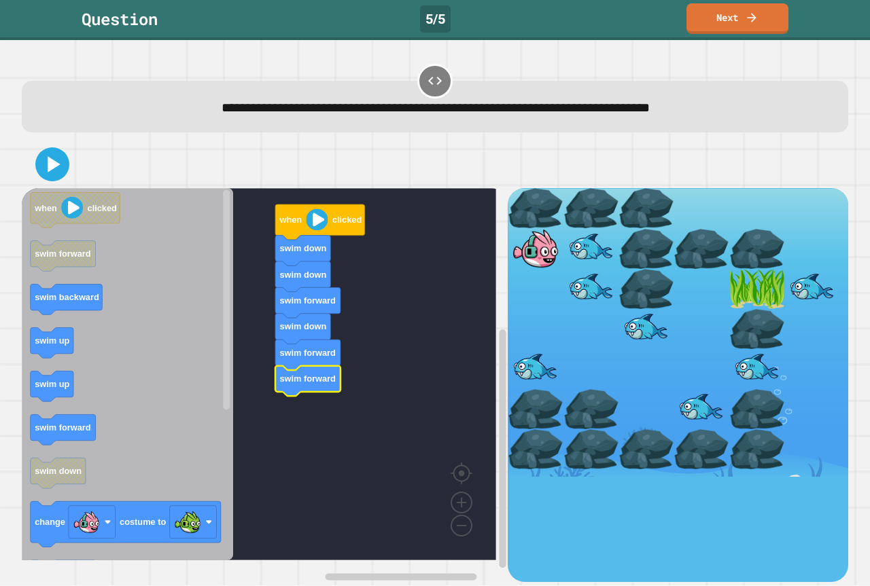
click at [33, 349] on icon "when clicked swim forward swim backward swim up swim up swim forward swim down …" at bounding box center [127, 374] width 211 height 372
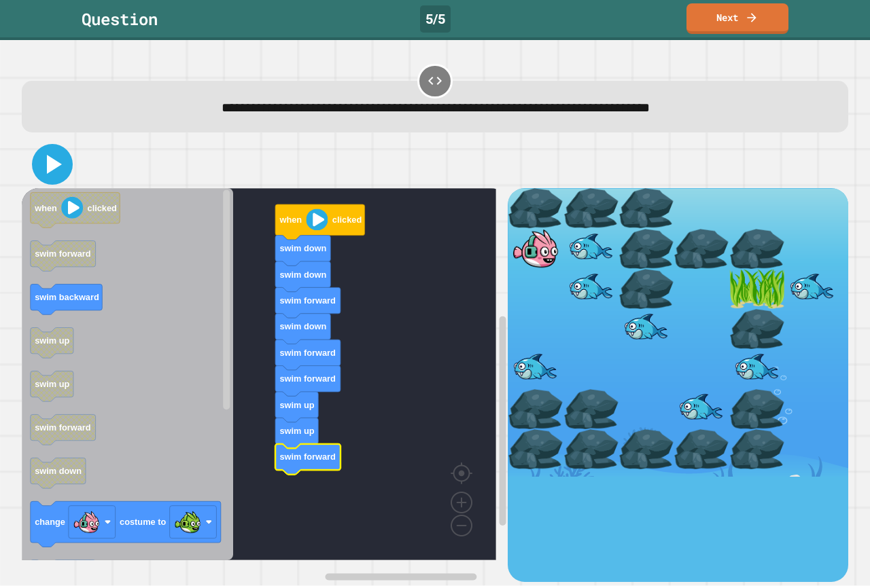
click at [58, 173] on icon at bounding box center [52, 164] width 33 height 33
click at [141, 525] on text "costume to" at bounding box center [143, 523] width 46 height 10
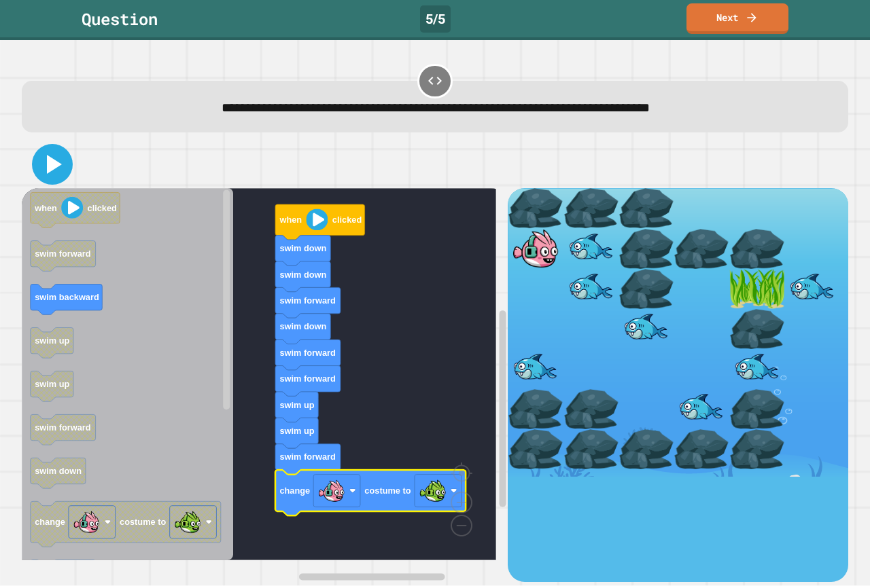
click at [61, 171] on icon at bounding box center [52, 164] width 33 height 33
click at [386, 254] on rect "Blockly Workspace" at bounding box center [259, 374] width 474 height 372
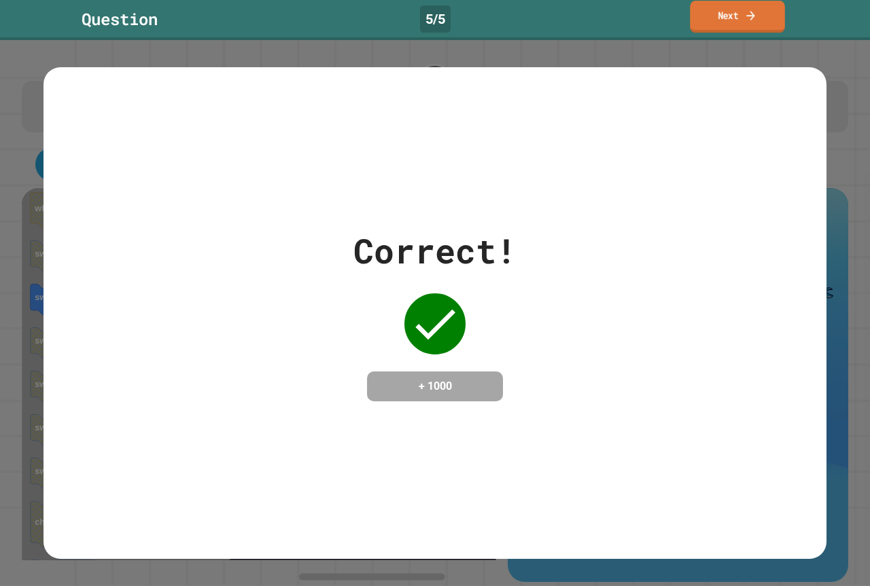
click at [764, 17] on link "Next" at bounding box center [737, 17] width 94 height 32
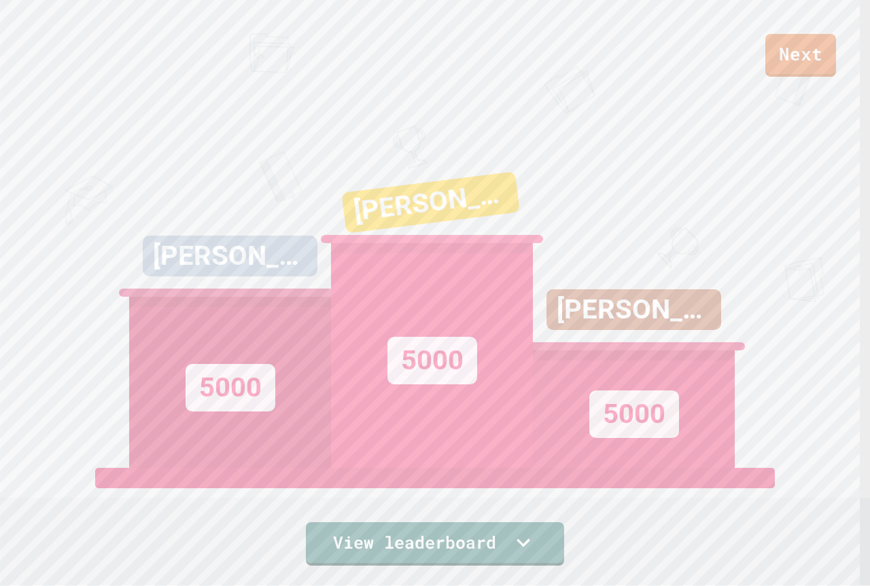
drag, startPoint x: 410, startPoint y: 205, endPoint x: 386, endPoint y: 225, distance: 31.3
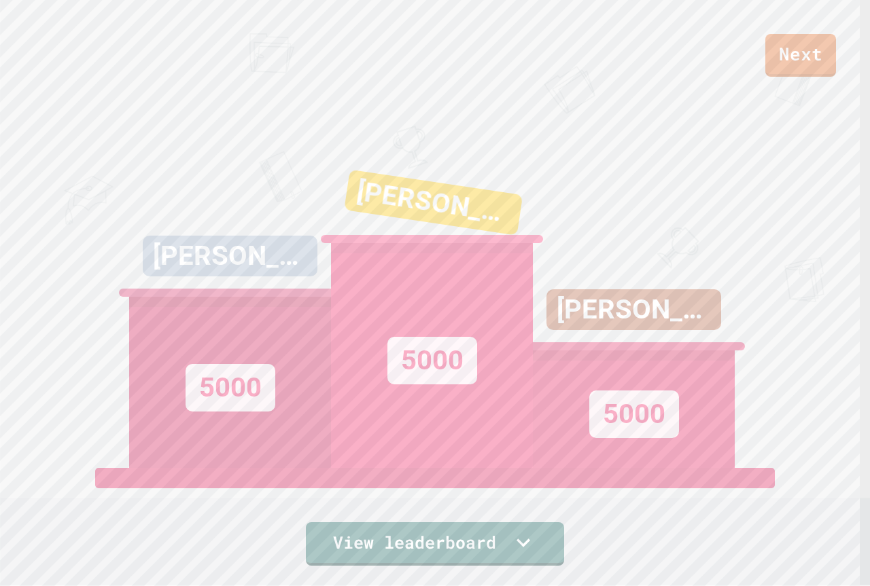
drag, startPoint x: 386, startPoint y: 225, endPoint x: 385, endPoint y: 499, distance: 273.8
click at [385, 499] on div "View leaderboard" at bounding box center [435, 517] width 258 height 98
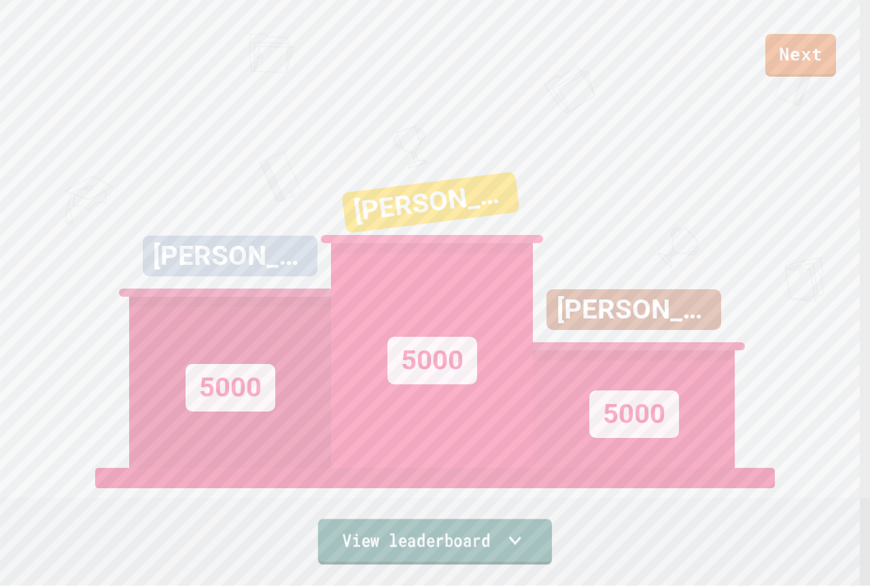
click at [383, 534] on link "View leaderboard" at bounding box center [435, 542] width 234 height 46
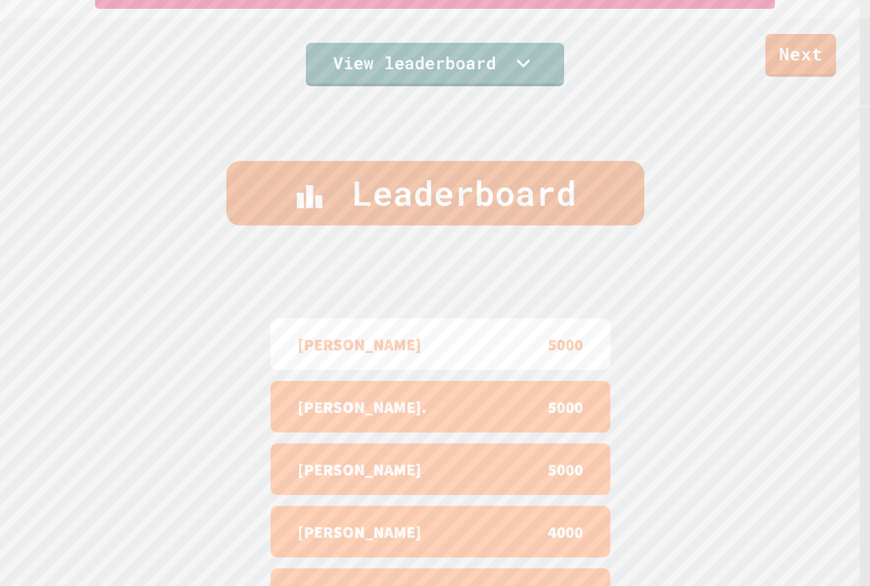
scroll to position [592, 0]
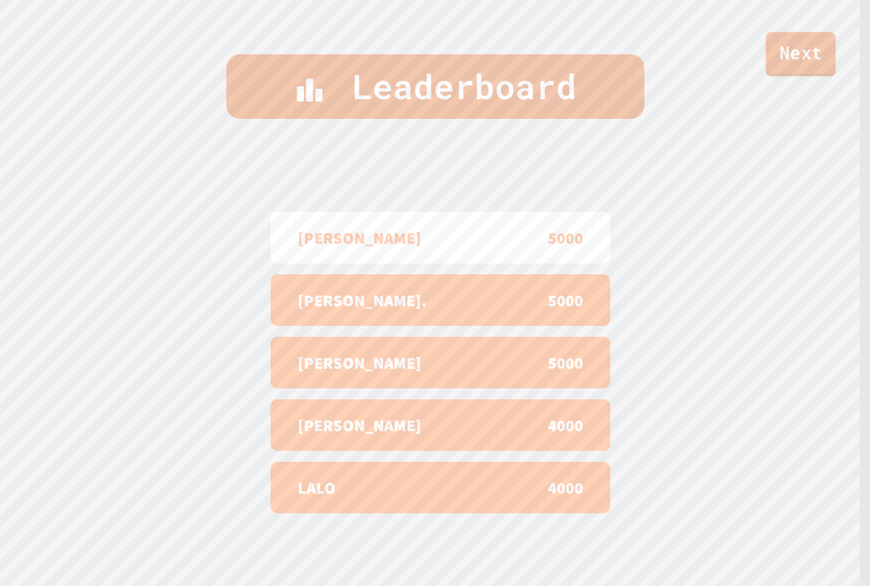
click at [811, 74] on link "Next" at bounding box center [801, 54] width 70 height 44
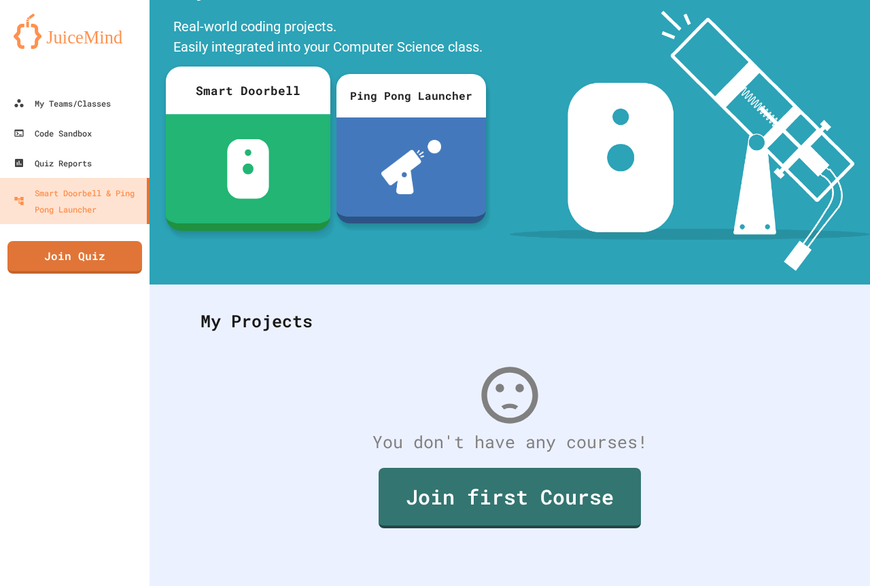
scroll to position [95, 0]
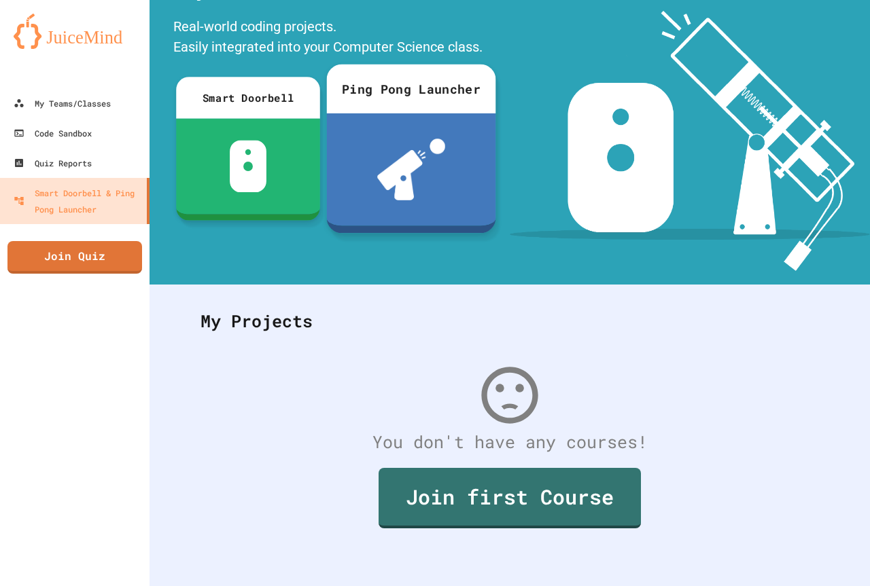
click at [376, 124] on div at bounding box center [411, 169] width 169 height 112
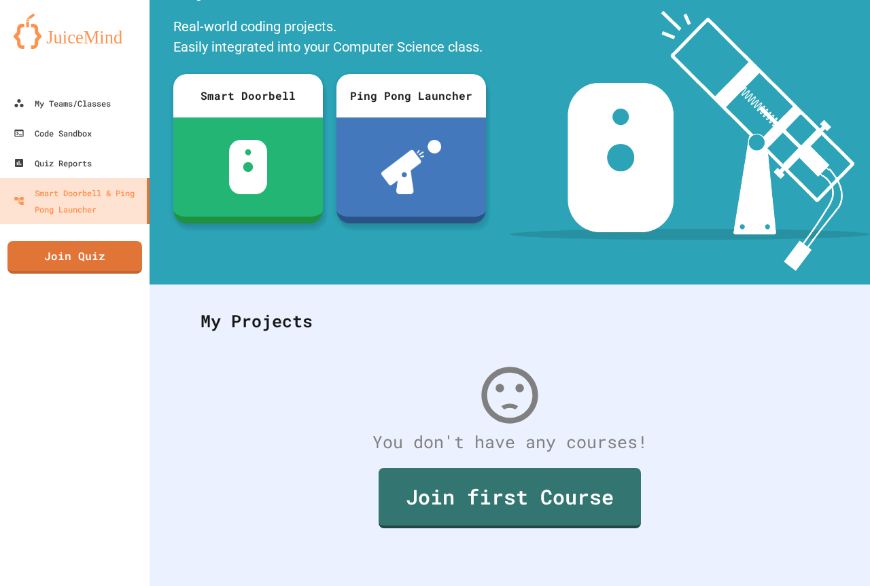
scroll to position [204, 0]
drag, startPoint x: 408, startPoint y: 275, endPoint x: 342, endPoint y: 217, distance: 87.2
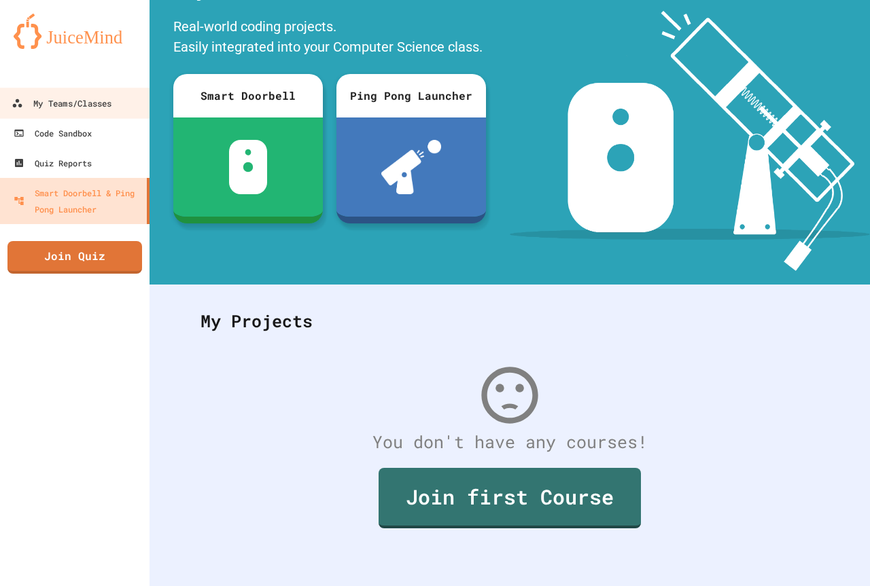
click at [90, 111] on div "My Teams/Classes" at bounding box center [62, 103] width 100 height 17
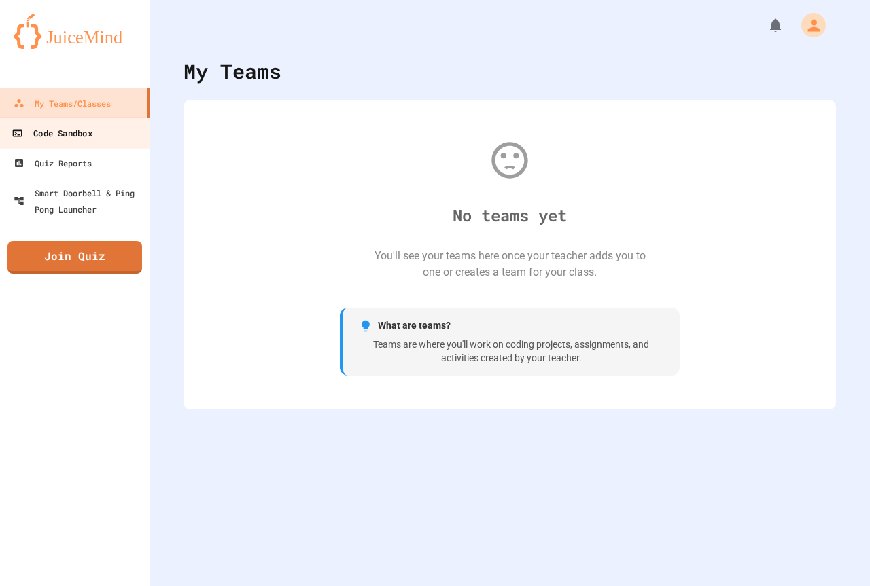
click at [88, 141] on div "Code Sandbox" at bounding box center [52, 133] width 80 height 17
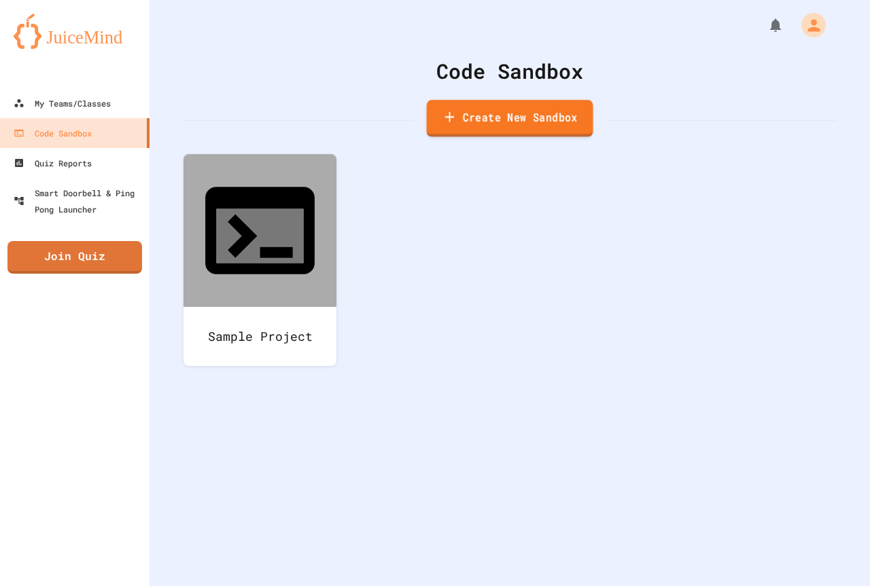
click at [452, 120] on link "Create New Sandbox" at bounding box center [510, 118] width 166 height 37
type input "**********"
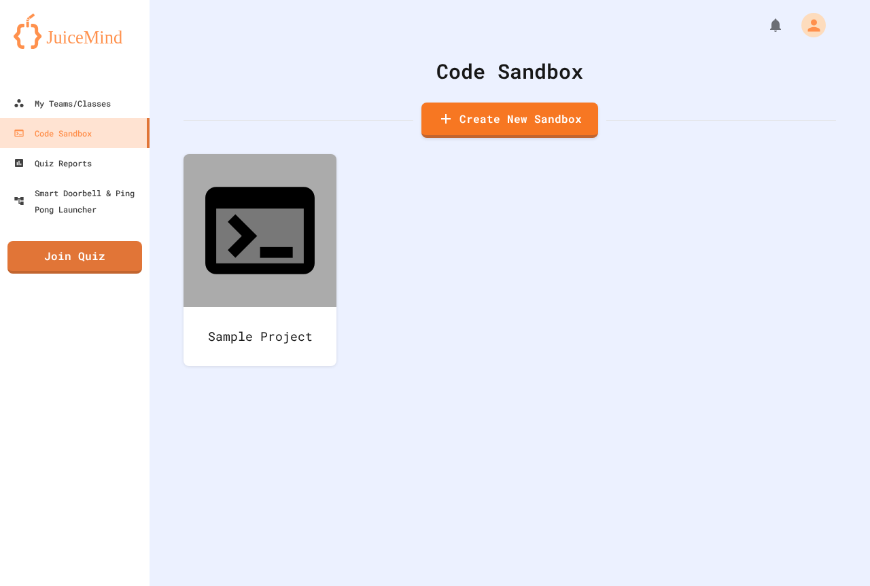
type input "*"
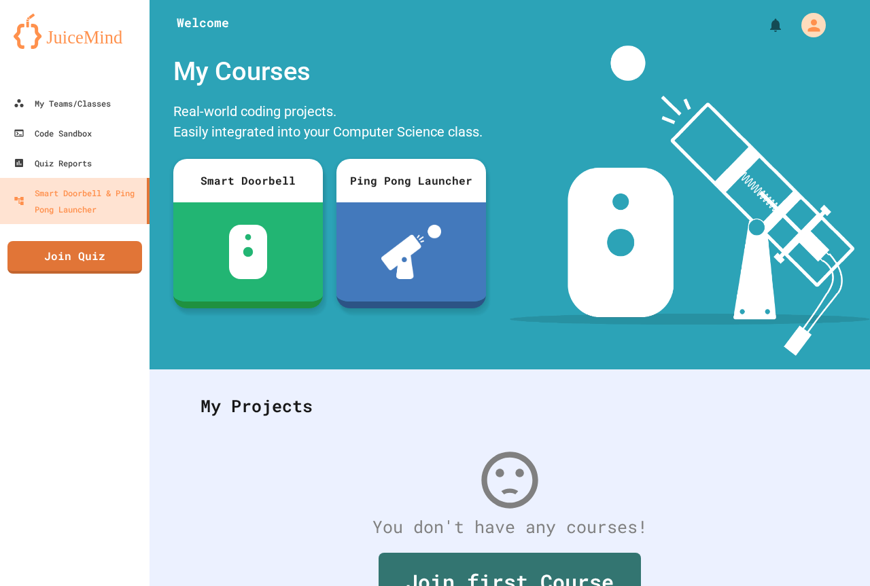
drag, startPoint x: 420, startPoint y: 147, endPoint x: 415, endPoint y: 136, distance: 12.5
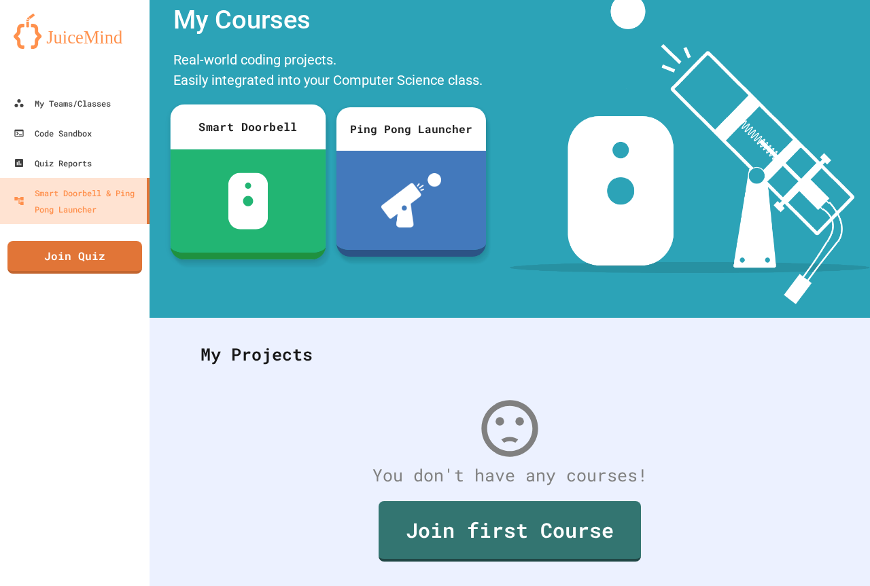
scroll to position [27, 0]
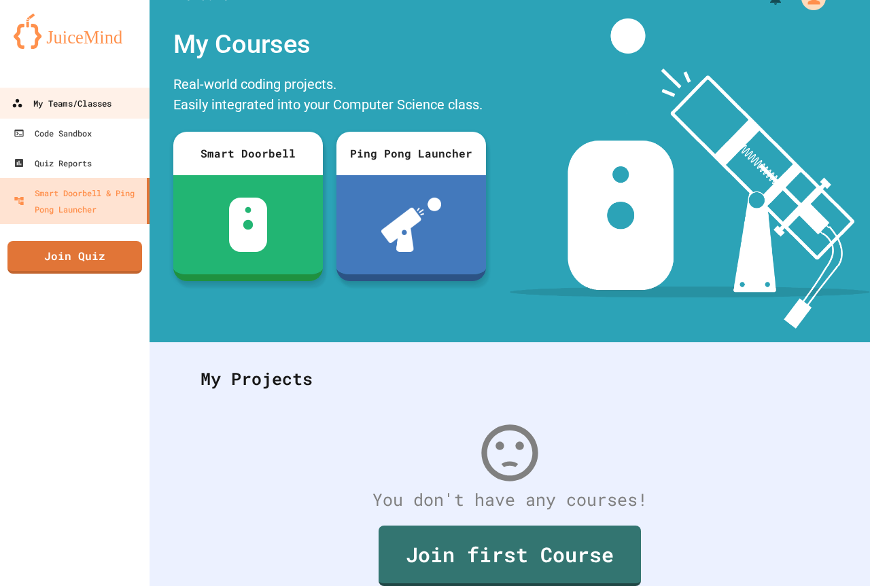
click at [107, 111] on div "My Teams/Classes" at bounding box center [62, 103] width 100 height 17
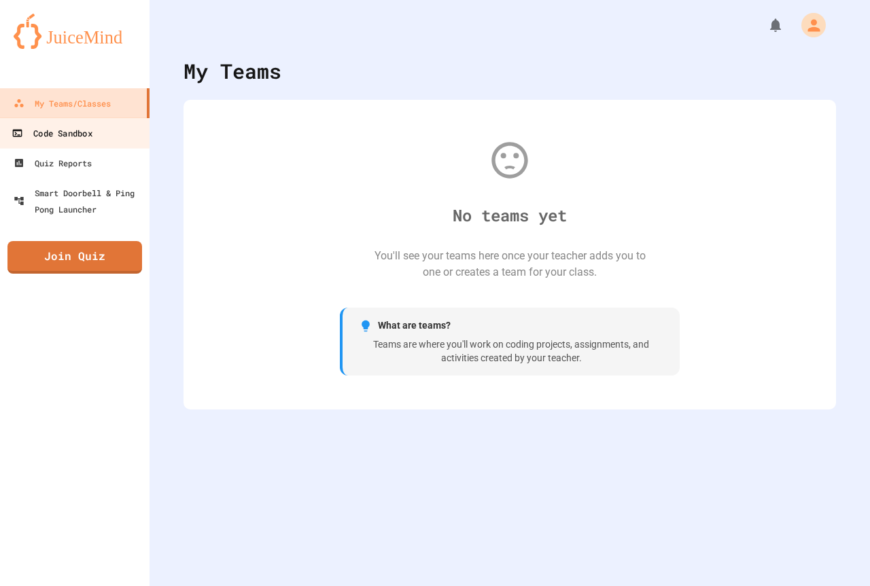
click at [104, 138] on link "Code Sandbox" at bounding box center [75, 133] width 154 height 31
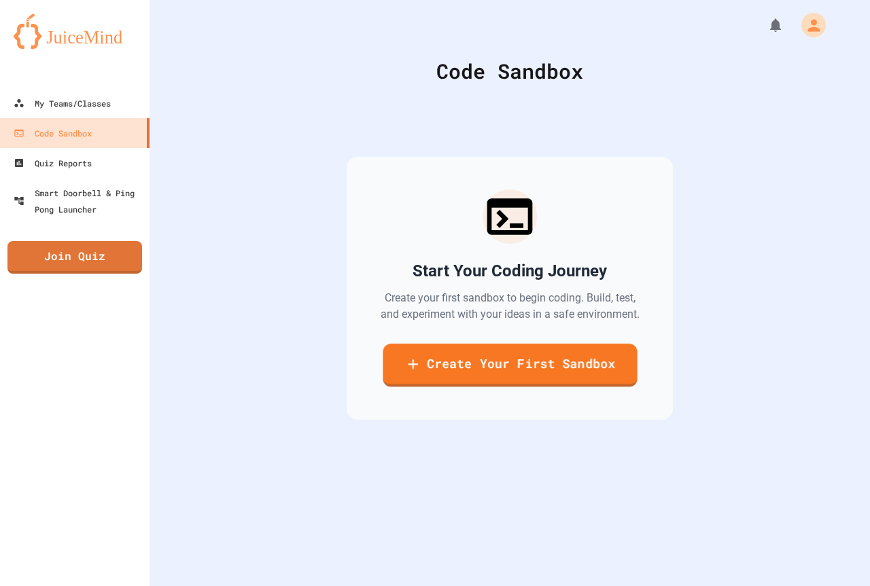
drag, startPoint x: 493, startPoint y: 408, endPoint x: 493, endPoint y: 399, distance: 8.9
click at [493, 406] on div "Start Your Coding Journey Create your first sandbox to begin coding. Build, tes…" at bounding box center [510, 288] width 326 height 263
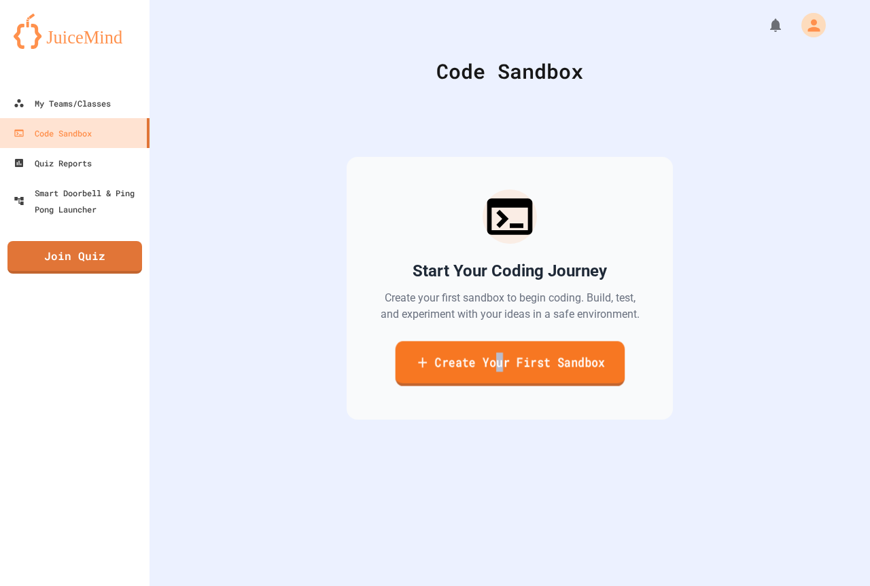
click at [486, 382] on link "Create Your First Sandbox" at bounding box center [510, 363] width 230 height 45
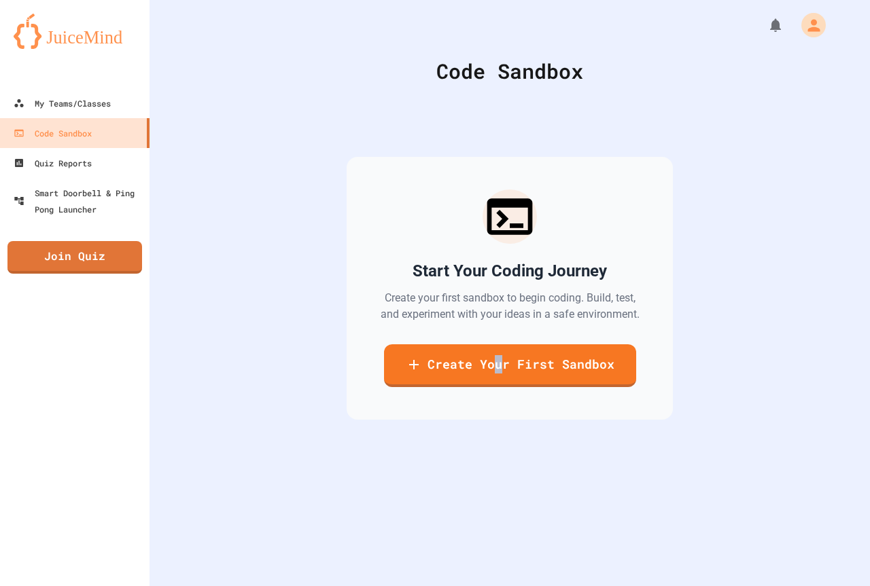
scroll to position [535, 0]
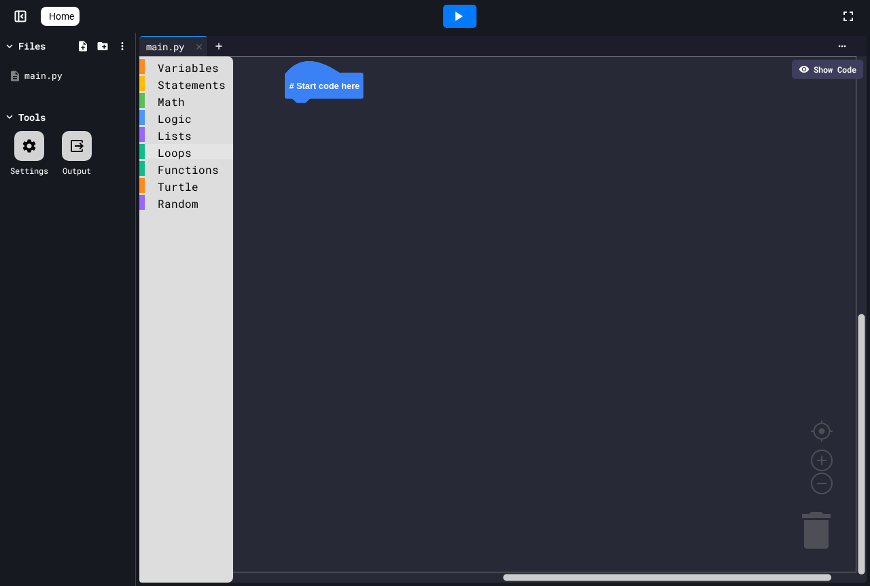
click at [213, 148] on div "Loops" at bounding box center [186, 151] width 94 height 15
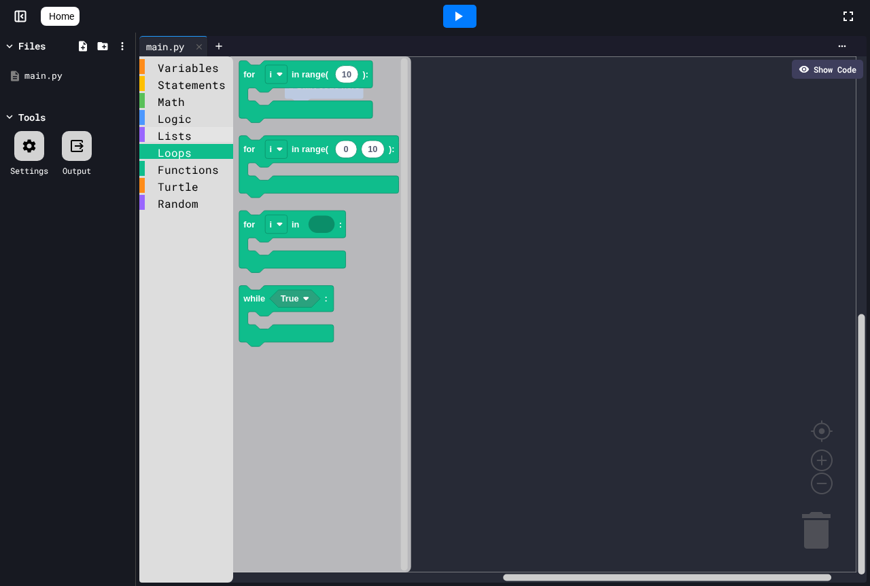
click at [204, 134] on div "Lists" at bounding box center [186, 134] width 94 height 15
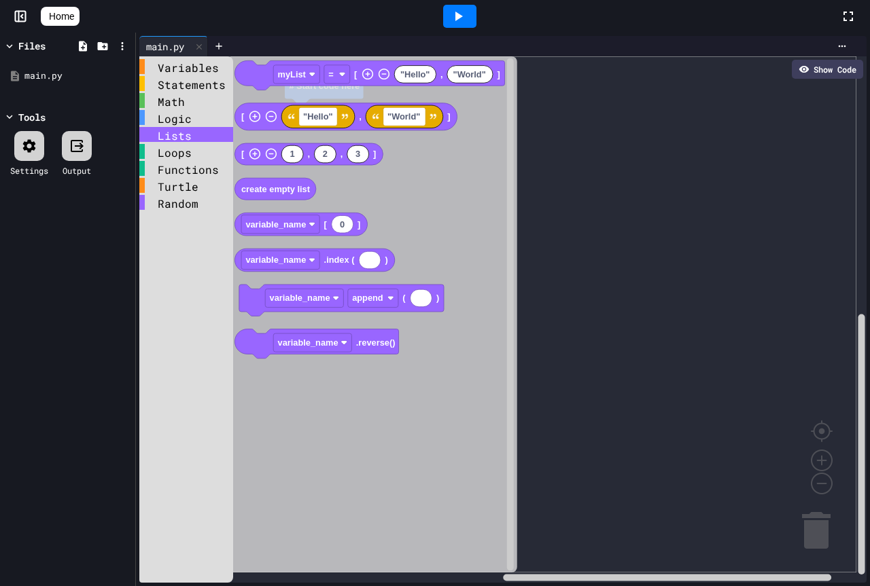
click at [186, 55] on div "main.py" at bounding box center [173, 46] width 69 height 20
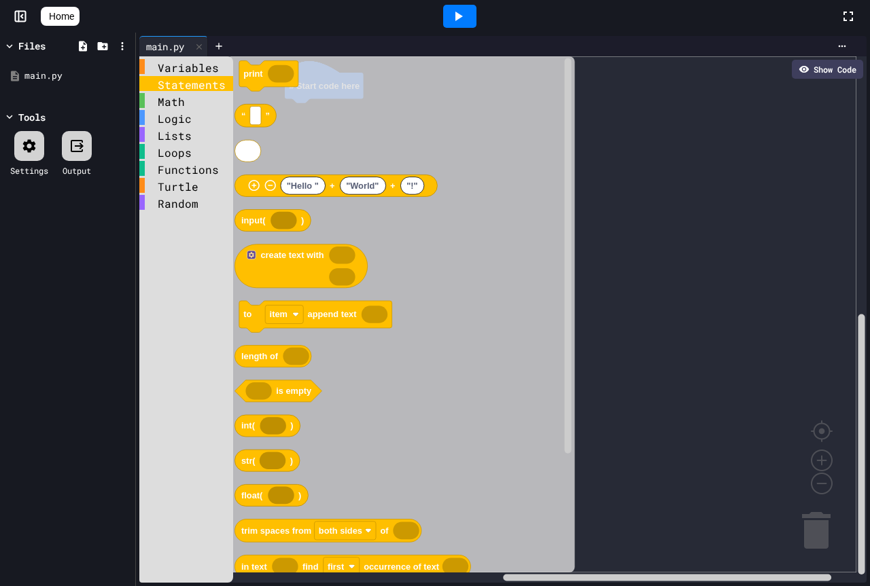
click at [199, 77] on div "Statements" at bounding box center [186, 83] width 94 height 15
click at [196, 71] on div "Variables" at bounding box center [186, 66] width 94 height 15
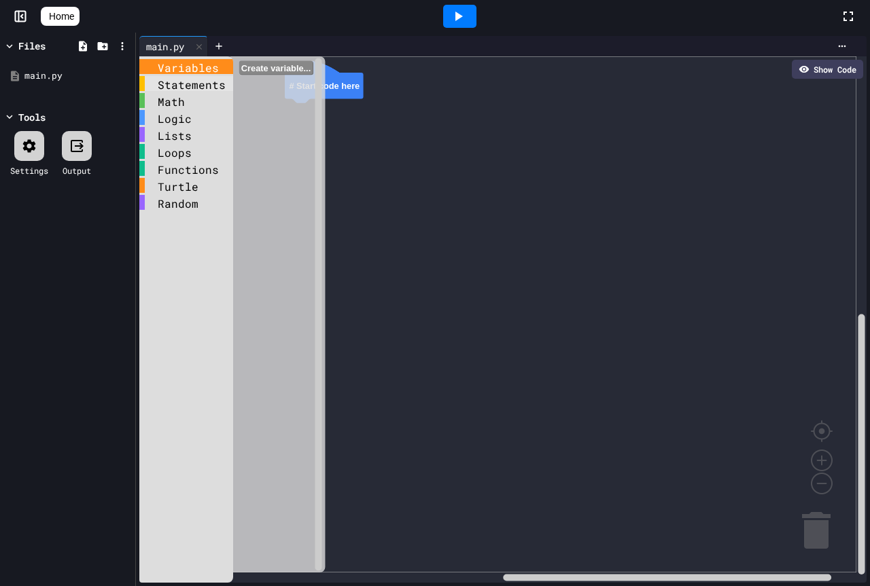
click at [201, 86] on div "Statements" at bounding box center [186, 83] width 94 height 15
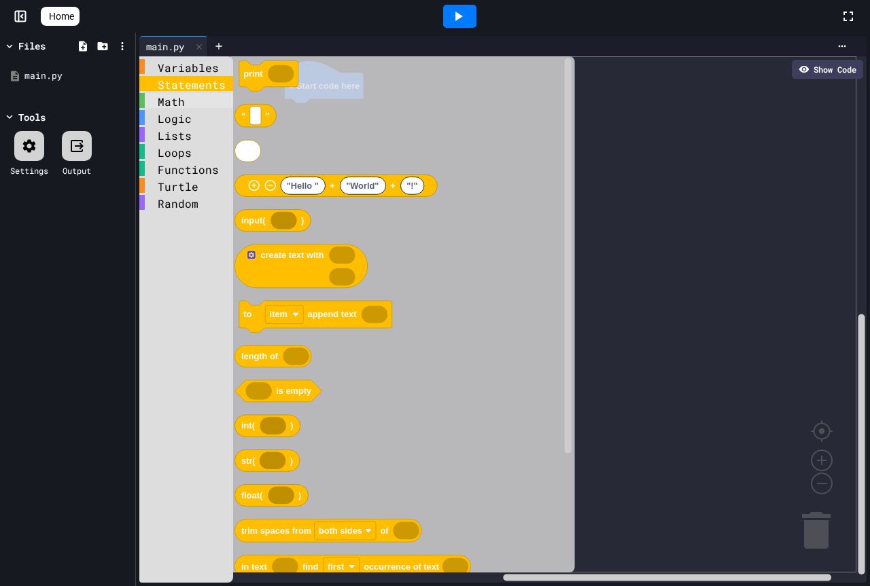
click at [207, 99] on div "Math" at bounding box center [186, 100] width 94 height 15
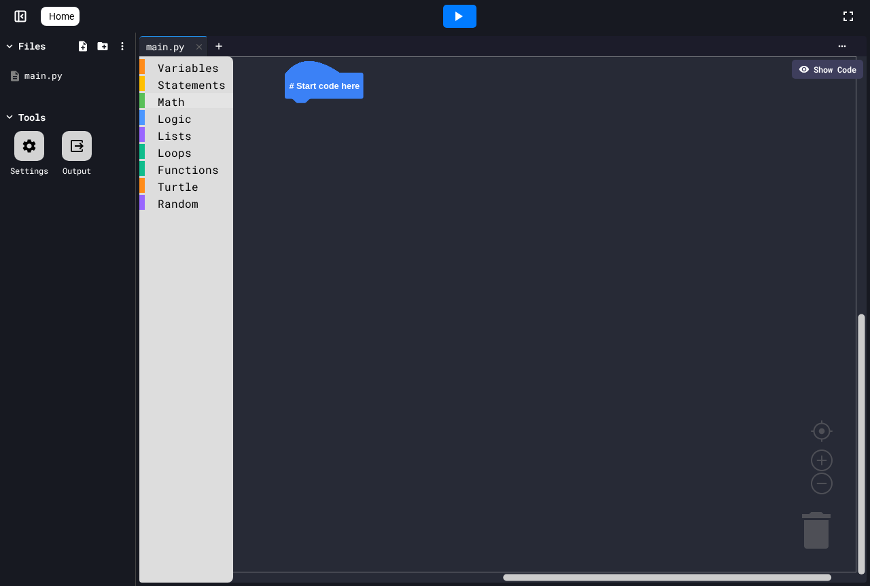
click at [207, 96] on div "Math" at bounding box center [186, 100] width 94 height 15
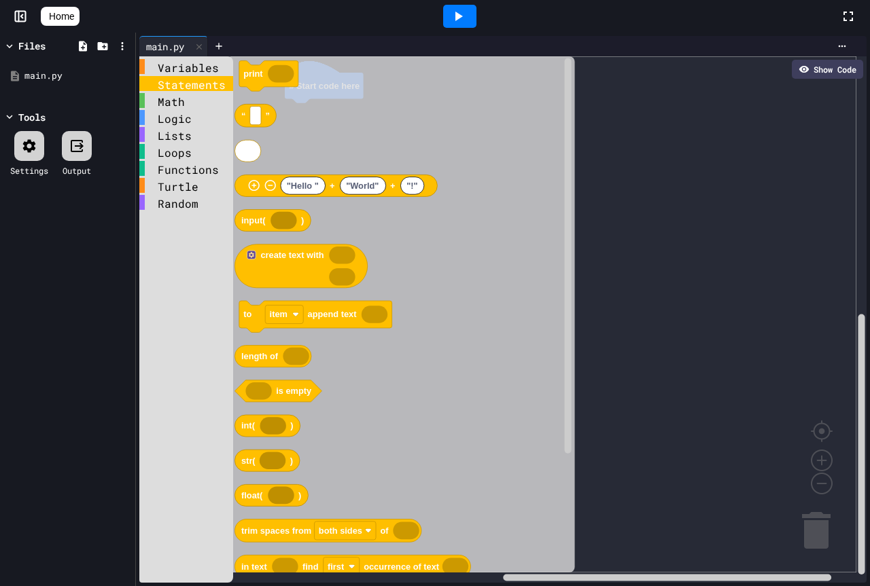
click at [201, 86] on div "Statements" at bounding box center [186, 83] width 94 height 15
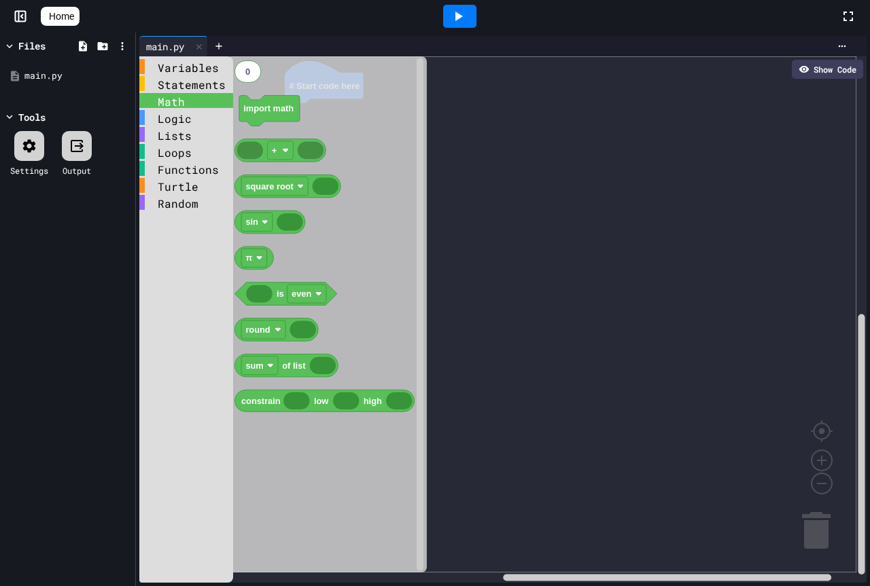
click at [207, 102] on div "Math" at bounding box center [186, 100] width 94 height 15
click at [248, 256] on text "π" at bounding box center [248, 258] width 7 height 10
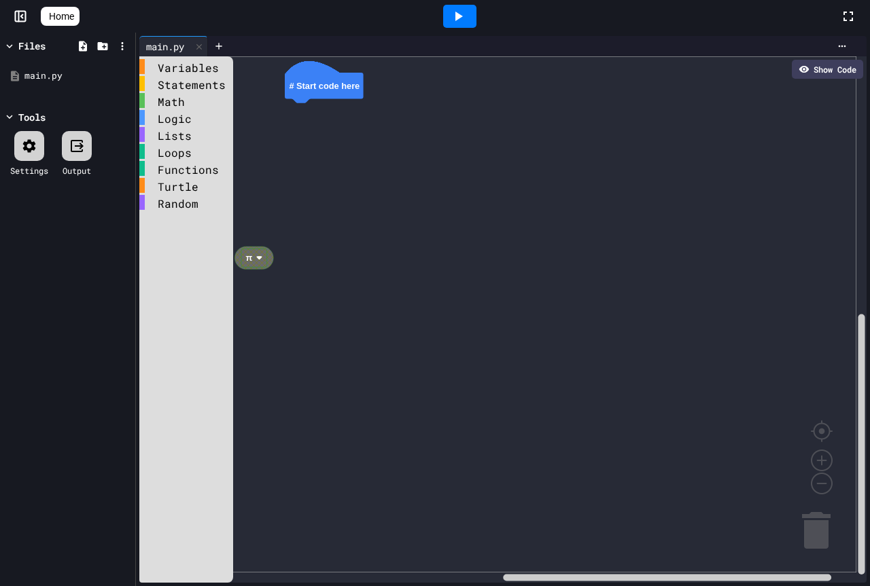
click at [251, 256] on text "π" at bounding box center [248, 258] width 7 height 10
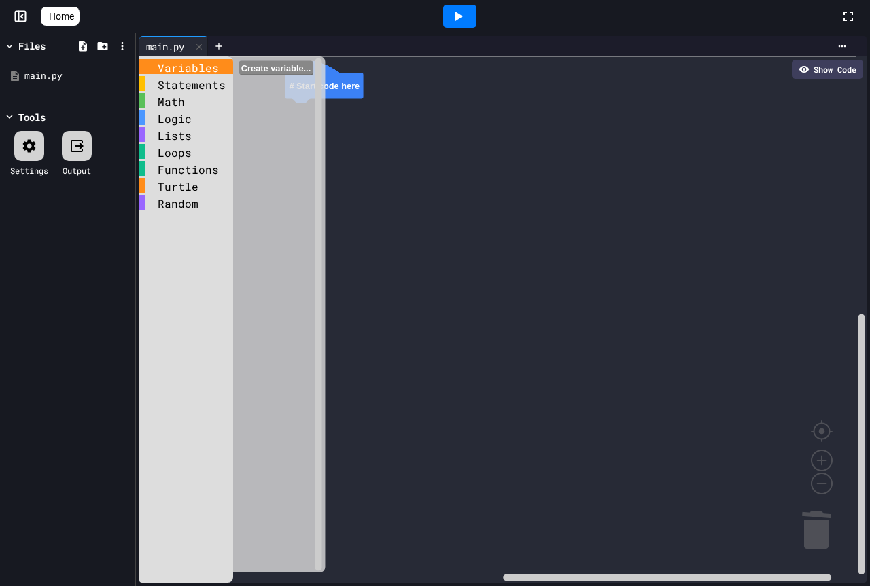
click at [188, 73] on div "Variables" at bounding box center [186, 66] width 94 height 15
click at [192, 85] on div "Statements" at bounding box center [186, 83] width 94 height 15
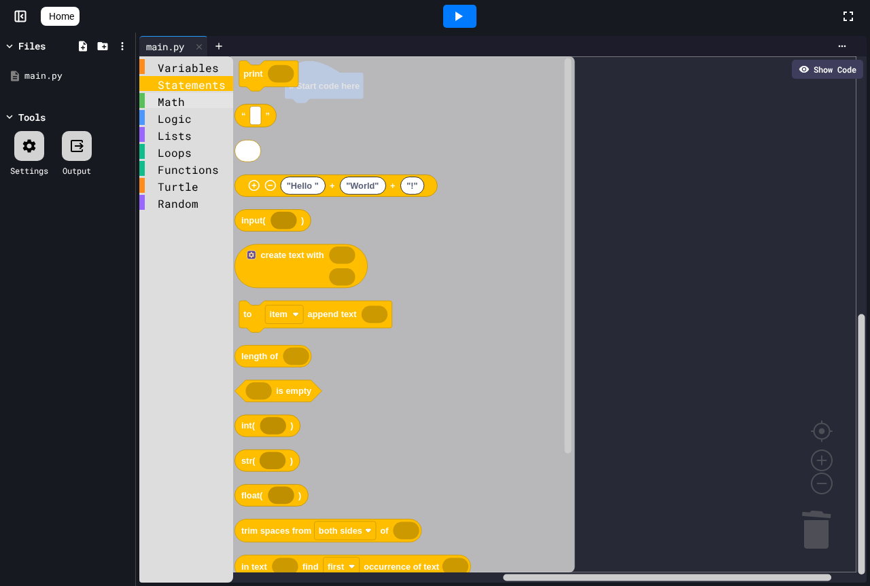
click at [194, 101] on div "Math" at bounding box center [186, 100] width 94 height 15
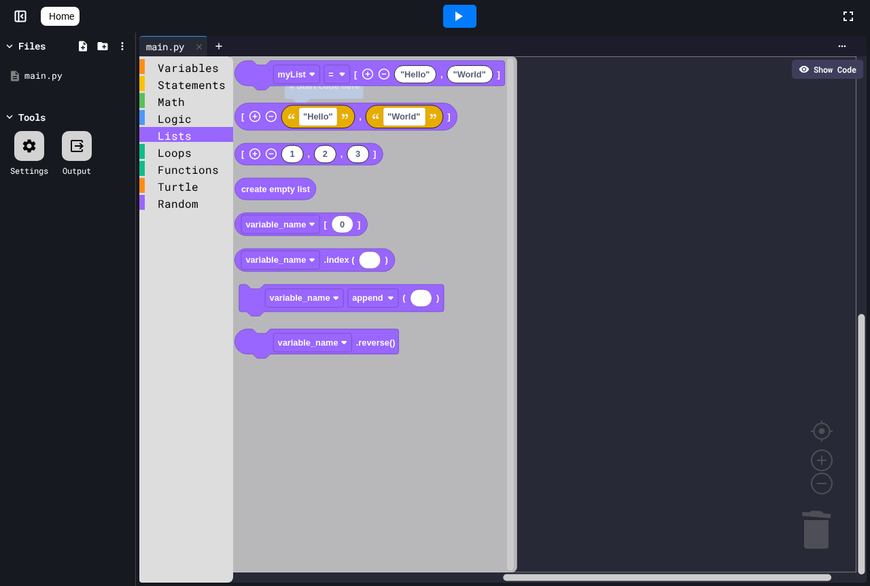
click at [175, 131] on div "Lists" at bounding box center [186, 134] width 94 height 15
click at [179, 119] on div "Logic" at bounding box center [186, 117] width 94 height 15
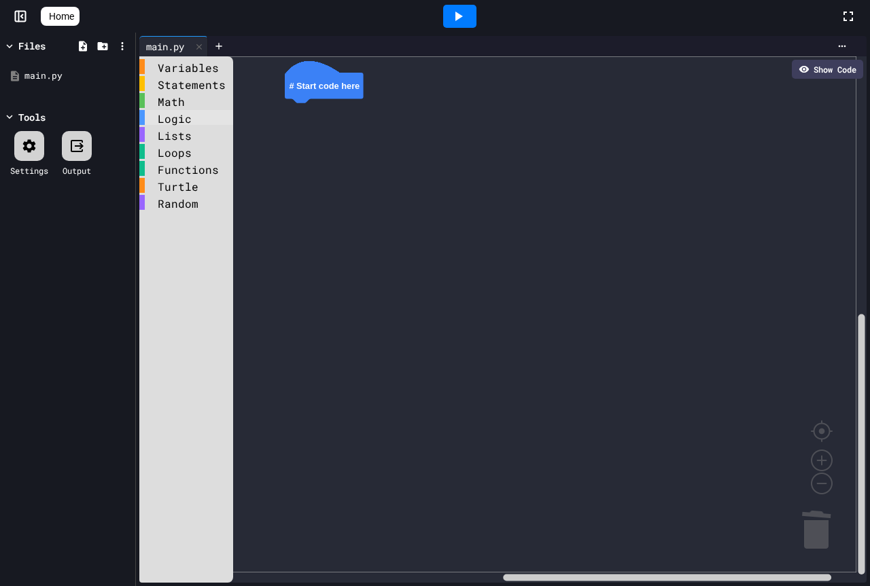
click at [179, 119] on div "Logic" at bounding box center [186, 117] width 94 height 15
click at [226, 82] on div "Statements" at bounding box center [186, 83] width 94 height 15
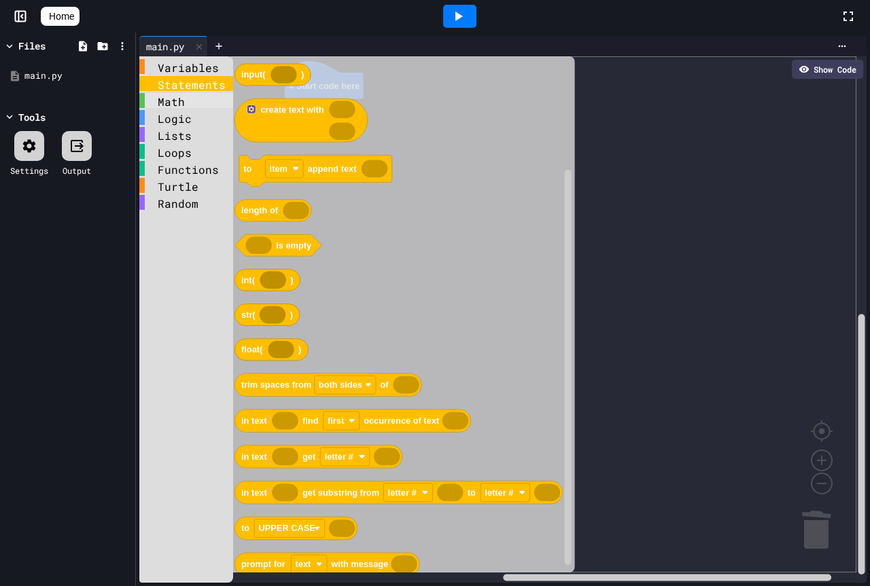
click at [188, 107] on div "Math" at bounding box center [186, 100] width 94 height 15
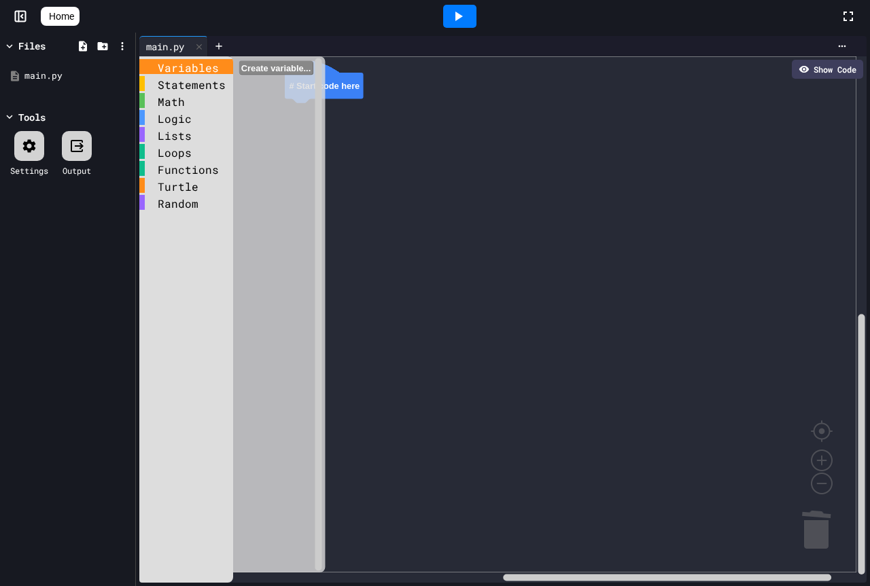
click at [203, 73] on div "Variables" at bounding box center [186, 66] width 94 height 15
click at [73, 139] on icon at bounding box center [77, 146] width 16 height 16
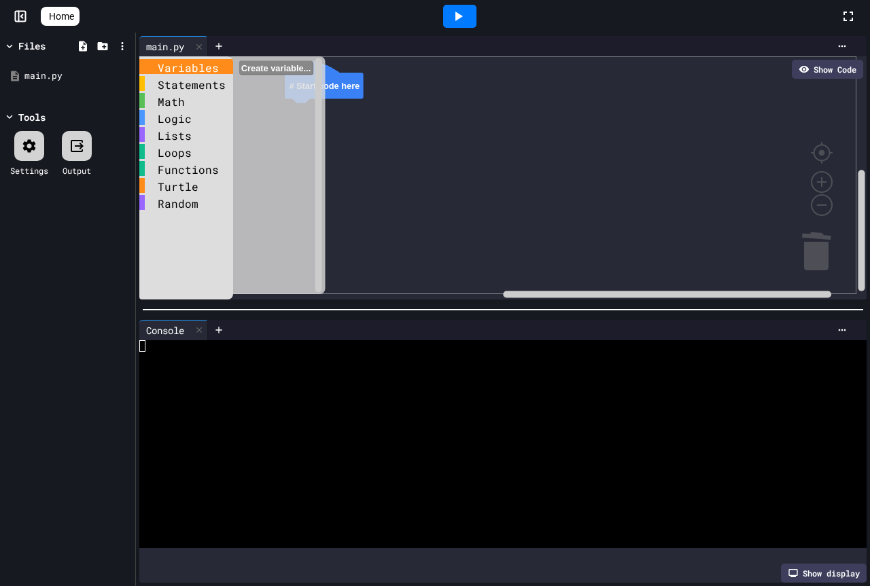
click at [77, 133] on div at bounding box center [77, 146] width 30 height 30
click at [241, 410] on div at bounding box center [490, 416] width 703 height 12
click at [162, 110] on div "Logic" at bounding box center [186, 117] width 94 height 15
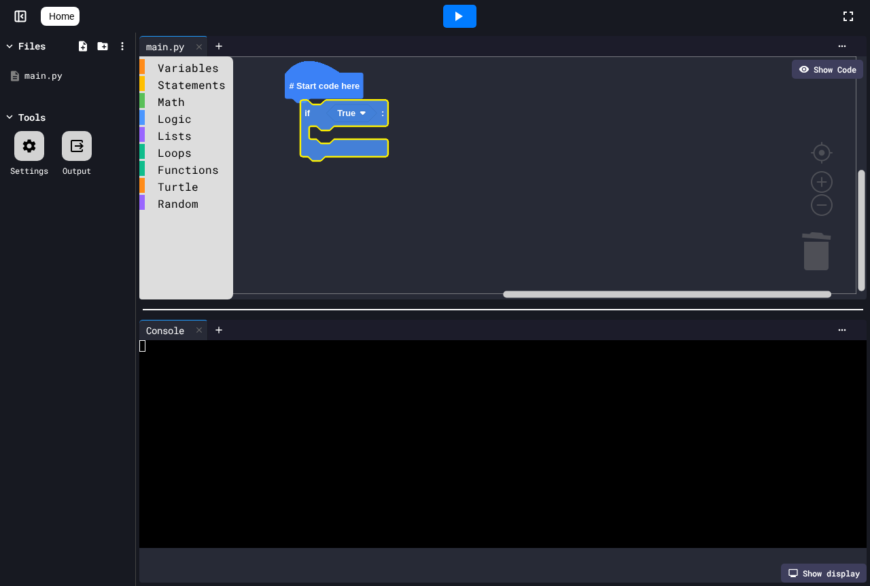
click at [320, 129] on div "Variables Statements Math Logic Lists Loops Functions Turtle Random # Start cod…" at bounding box center [502, 177] width 727 height 243
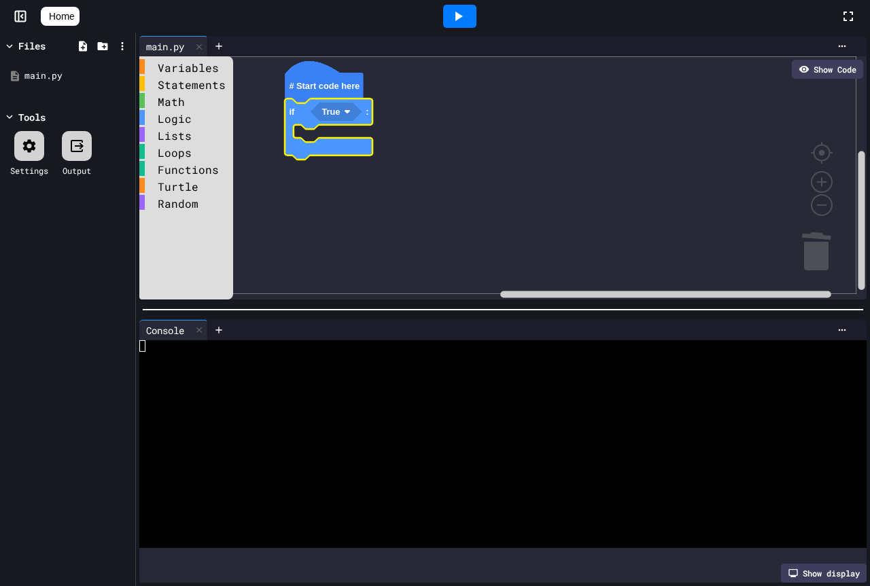
click at [264, 325] on div at bounding box center [541, 330] width 623 height 11
click at [260, 340] on div at bounding box center [490, 346] width 703 height 12
click at [259, 340] on div at bounding box center [490, 346] width 703 height 12
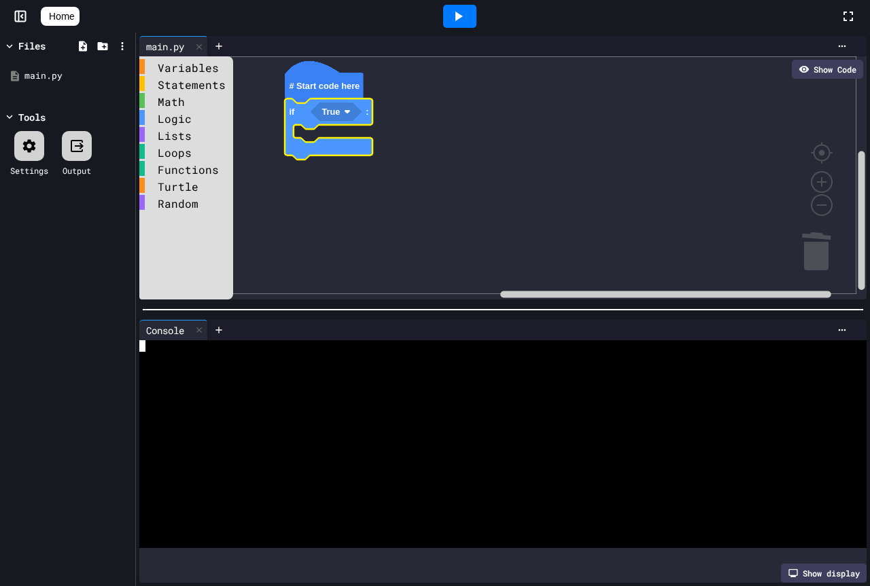
click at [259, 340] on div at bounding box center [490, 346] width 703 height 12
